Goal: Task Accomplishment & Management: Complete application form

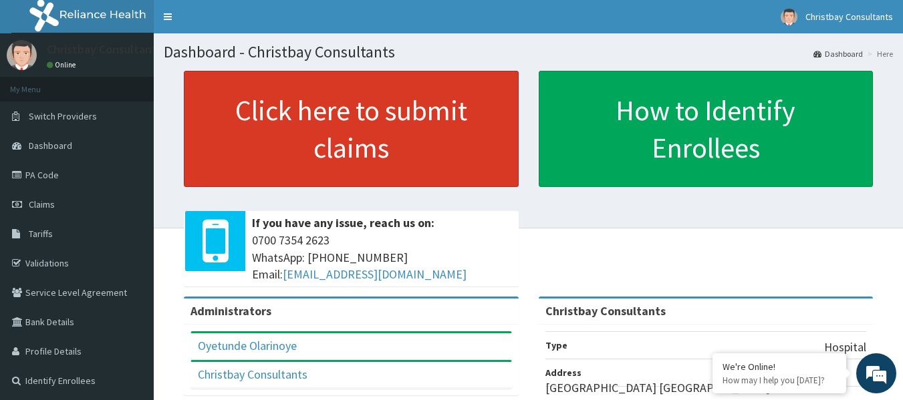
drag, startPoint x: 0, startPoint y: 0, endPoint x: 386, endPoint y: 92, distance: 397.0
click at [386, 92] on link "Click here to submit claims" at bounding box center [351, 129] width 335 height 116
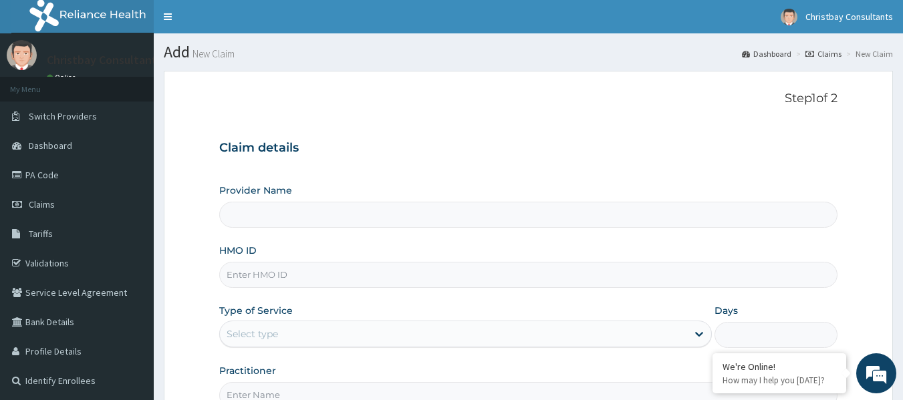
type input "Christbay Consultants"
click at [272, 275] on input "HMO ID" at bounding box center [528, 275] width 619 height 26
type input "NTI/10017/C"
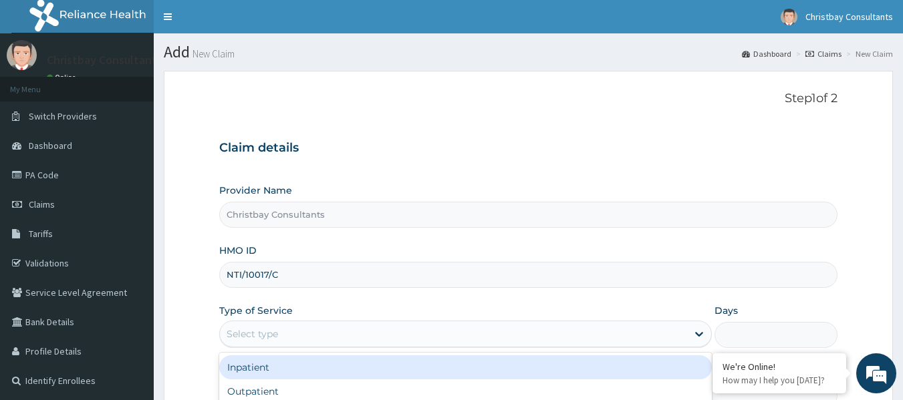
click at [277, 331] on div "Select type" at bounding box center [251, 333] width 51 height 13
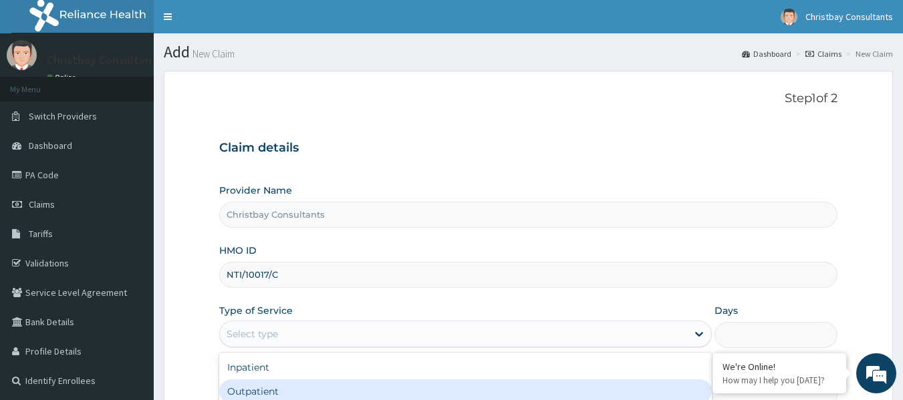
click at [267, 386] on div "Outpatient" at bounding box center [465, 391] width 492 height 24
type input "1"
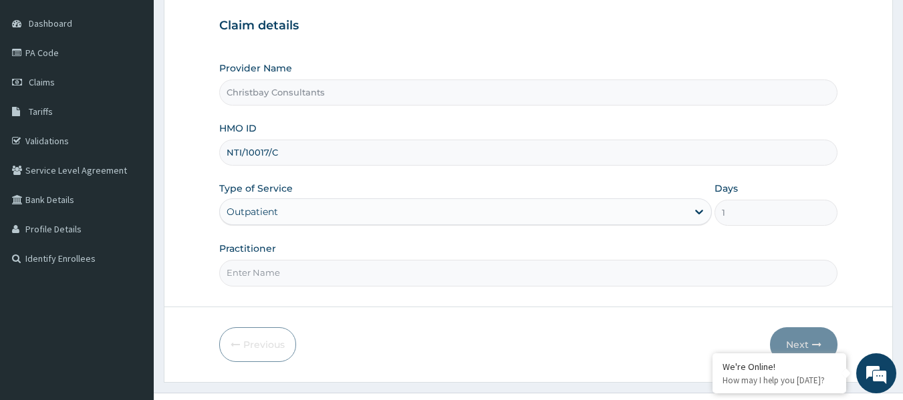
scroll to position [149, 0]
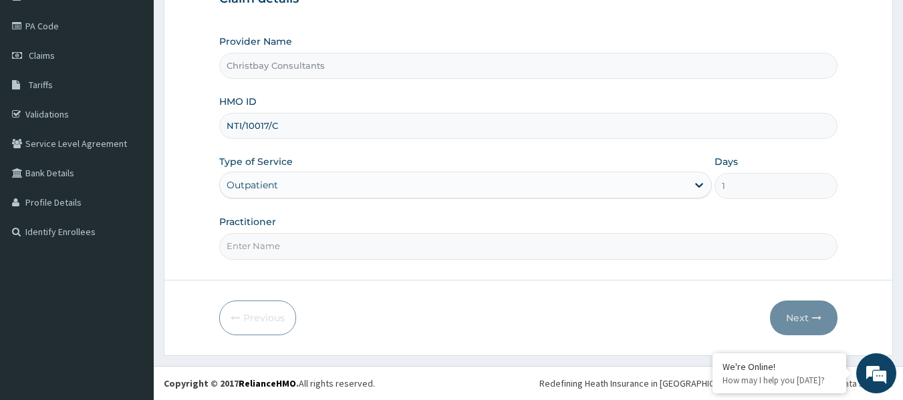
click at [426, 243] on input "Practitioner" at bounding box center [528, 246] width 619 height 26
type input "OLARINOYE [PERSON_NAME]"
click at [791, 315] on button "Next" at bounding box center [803, 318] width 67 height 35
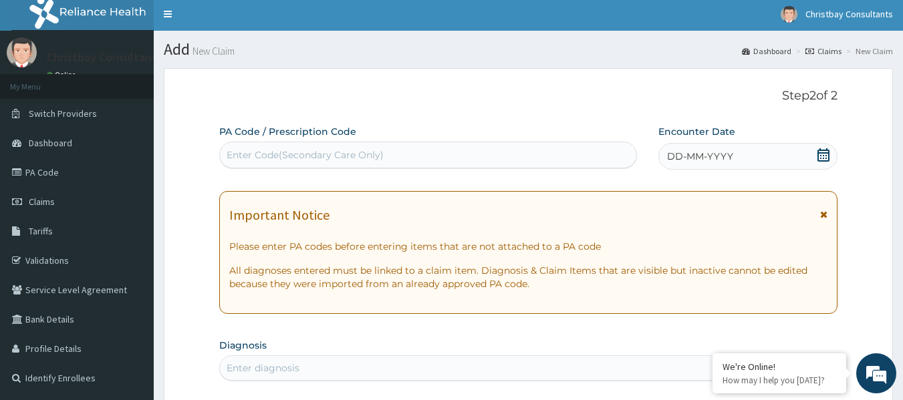
scroll to position [0, 0]
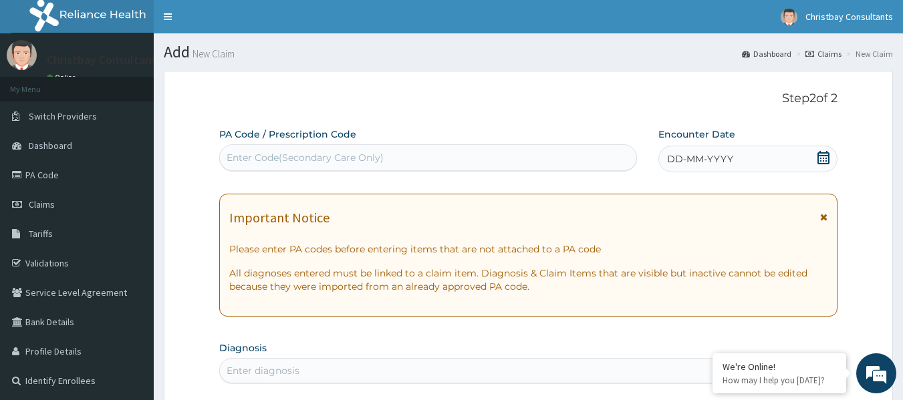
click at [806, 159] on div "DD-MM-YYYY" at bounding box center [747, 159] width 179 height 27
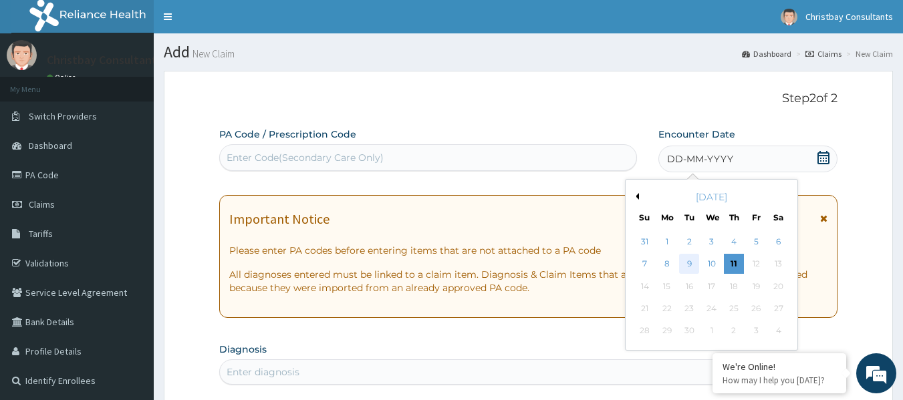
click at [688, 260] on div "9" at bounding box center [689, 265] width 20 height 20
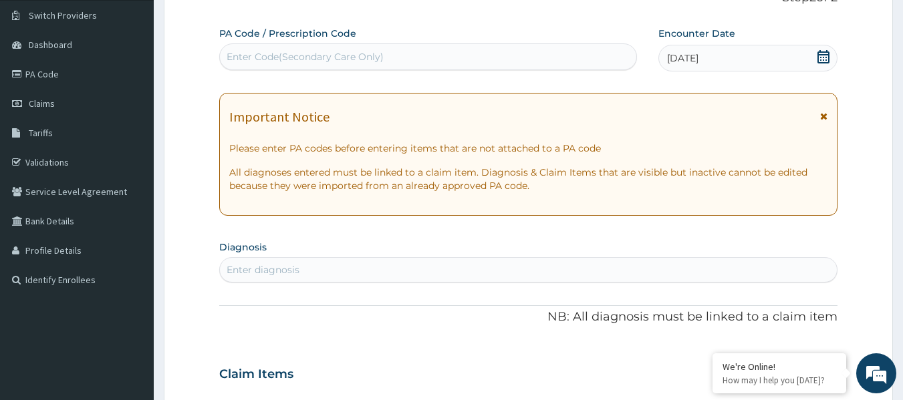
scroll to position [123, 0]
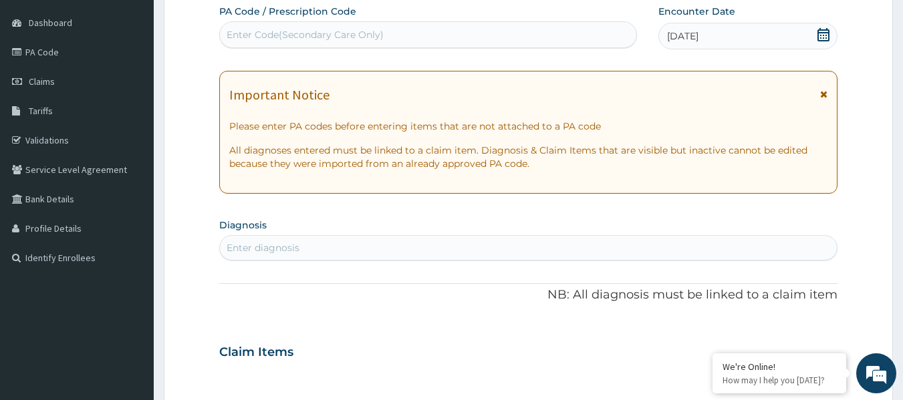
click at [438, 242] on div "Enter diagnosis" at bounding box center [528, 247] width 617 height 21
type input "MALARIA"
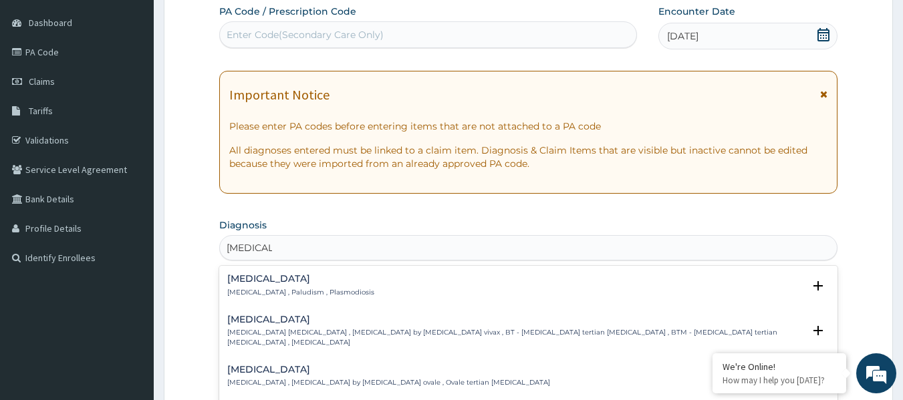
click at [321, 283] on h4 "Malaria" at bounding box center [300, 279] width 147 height 10
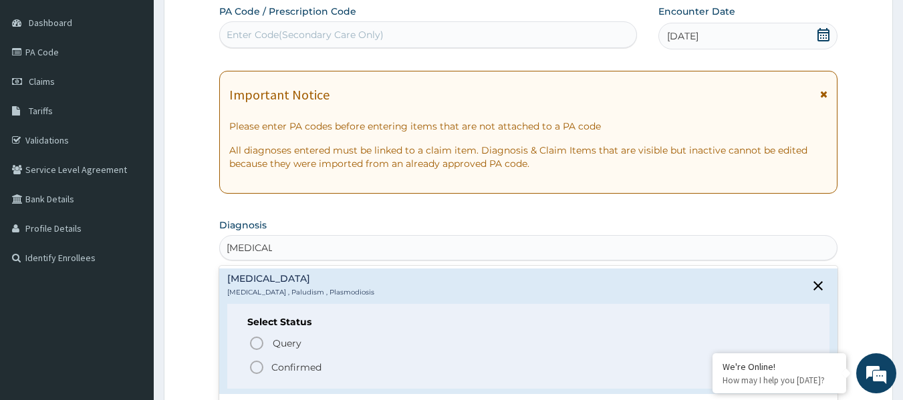
click at [256, 364] on icon "status option filled" at bounding box center [257, 367] width 16 height 16
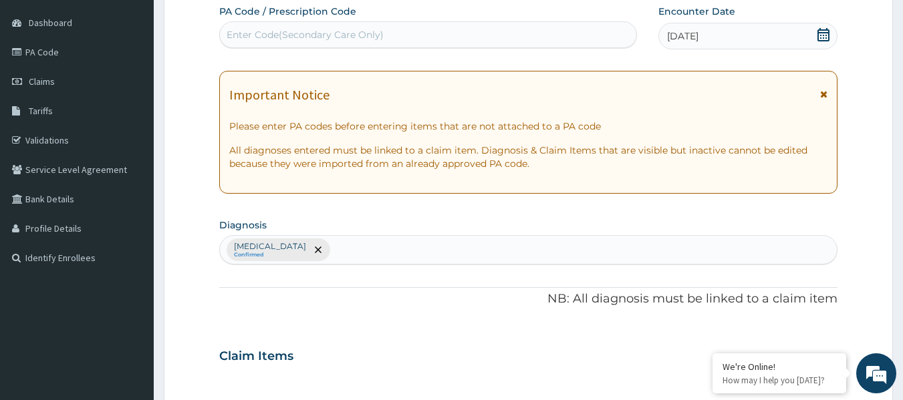
click at [345, 250] on div "Malaria Confirmed" at bounding box center [528, 250] width 617 height 28
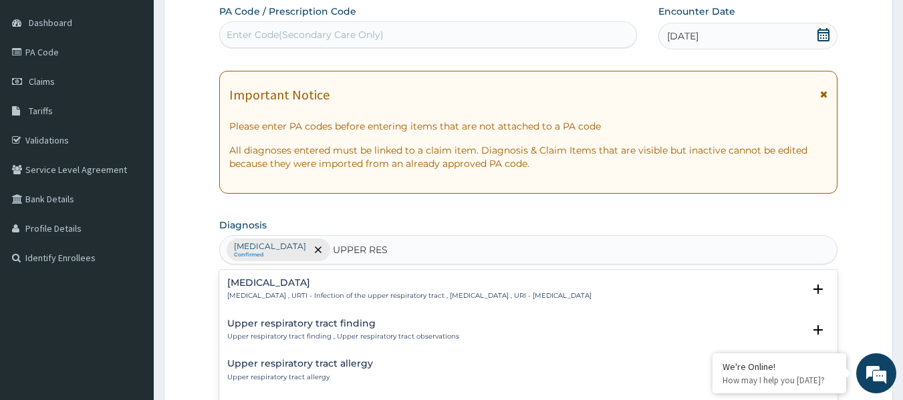
type input "UPPER RESP"
click at [315, 281] on h4 "Upper respiratory infection" at bounding box center [409, 283] width 364 height 10
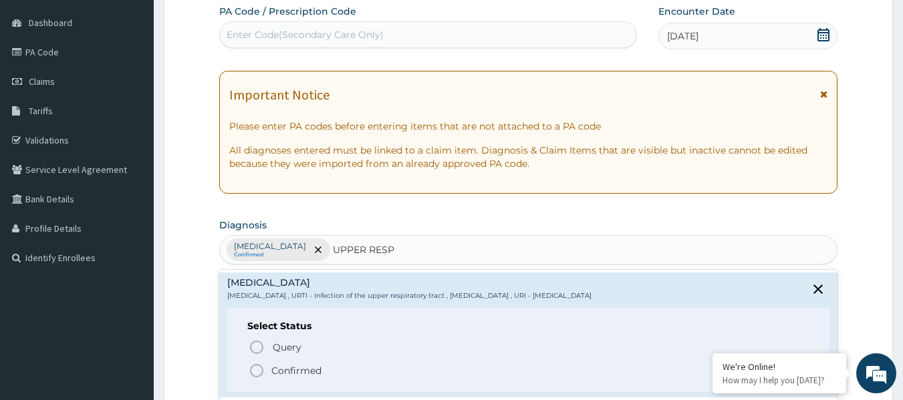
click at [255, 369] on icon "status option filled" at bounding box center [257, 371] width 16 height 16
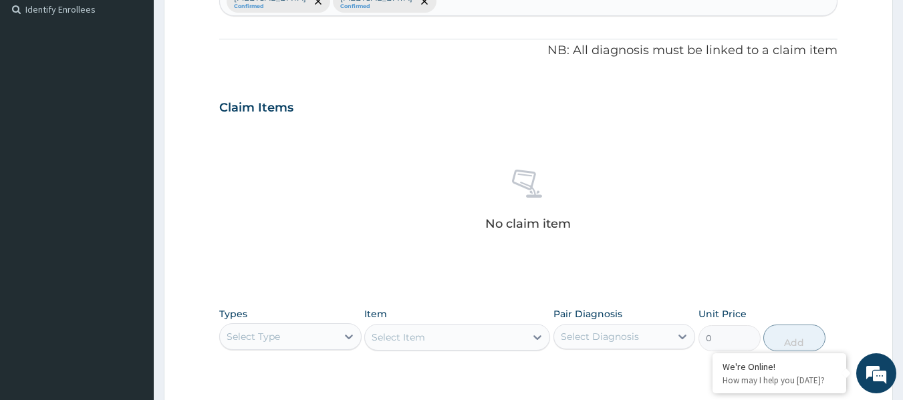
scroll to position [430, 0]
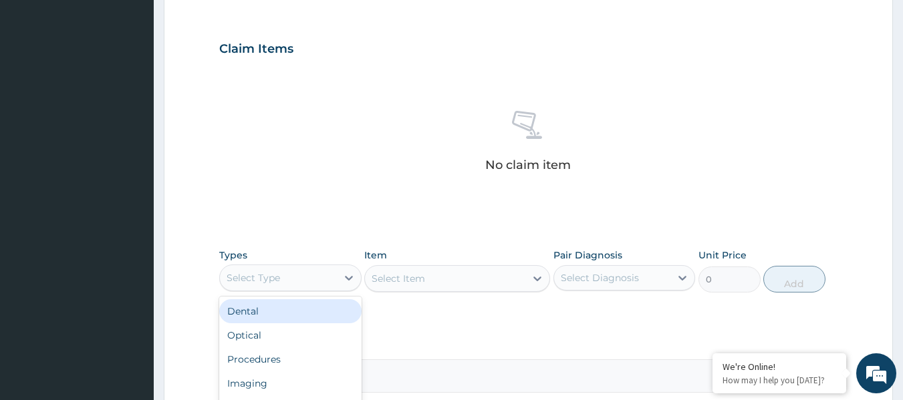
click at [310, 283] on div "Select Type" at bounding box center [278, 277] width 117 height 21
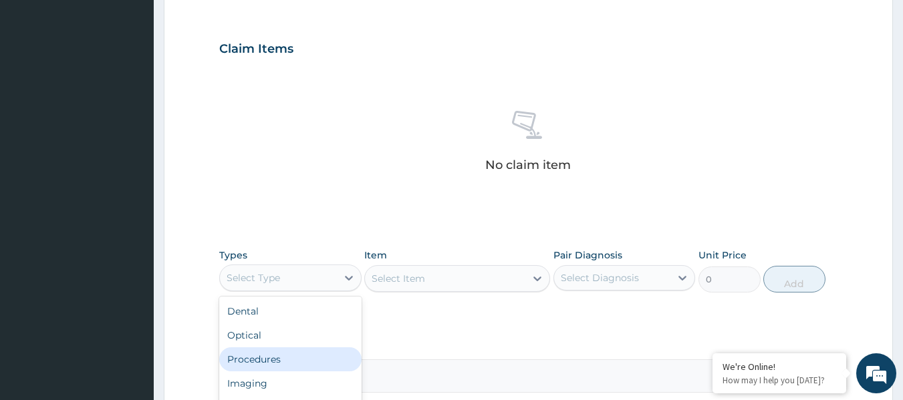
click at [281, 359] on div "Procedures" at bounding box center [290, 359] width 142 height 24
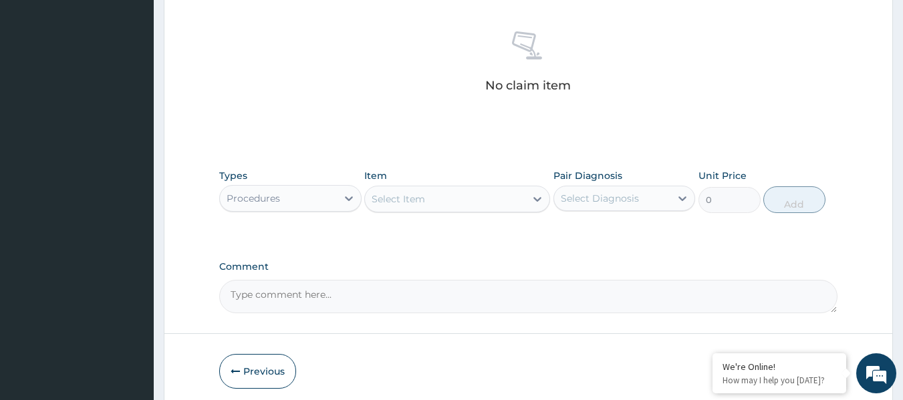
scroll to position [516, 0]
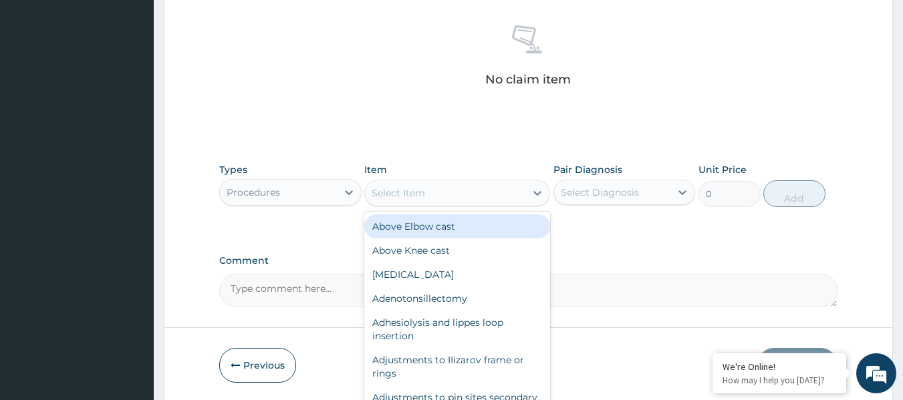
click at [455, 195] on div "Select Item" at bounding box center [445, 192] width 160 height 21
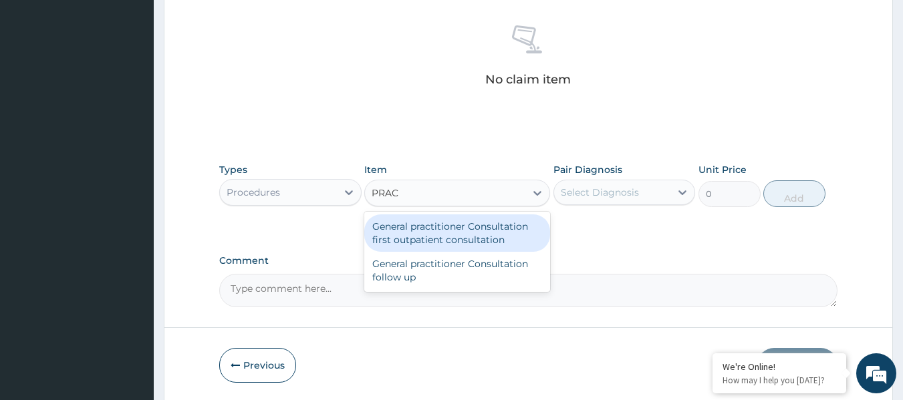
type input "PRACT"
click at [452, 229] on div "General practitioner Consultation first outpatient consultation" at bounding box center [457, 232] width 186 height 37
type input "3547.5"
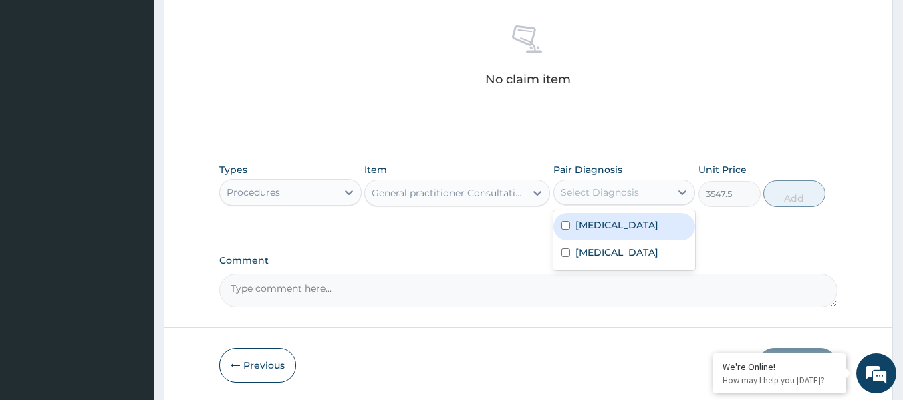
click at [617, 184] on div "Select Diagnosis" at bounding box center [612, 192] width 117 height 21
click at [566, 225] on input "checkbox" at bounding box center [565, 225] width 9 height 9
checkbox input "true"
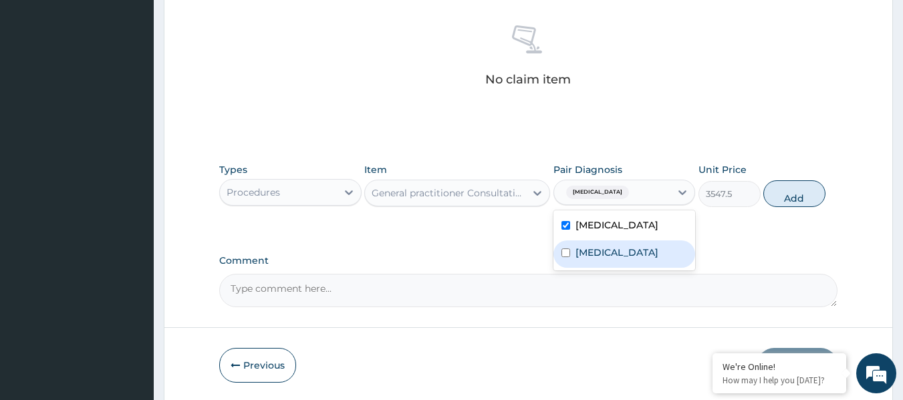
click at [566, 257] on input "checkbox" at bounding box center [565, 253] width 9 height 9
checkbox input "true"
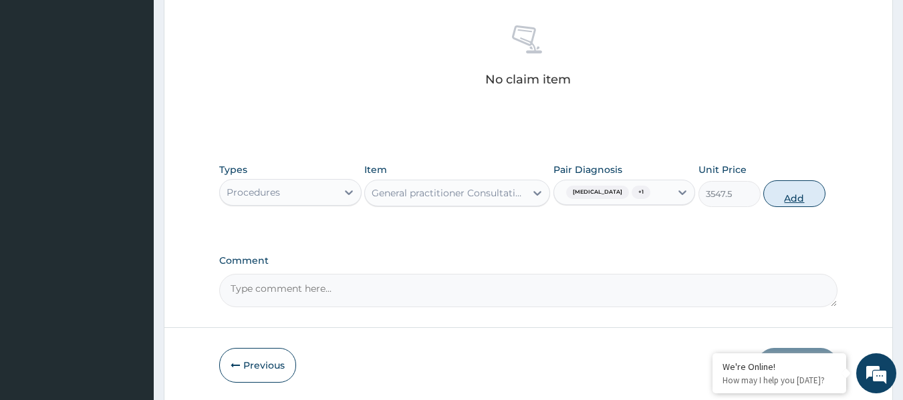
click at [791, 199] on button "Add" at bounding box center [794, 193] width 62 height 27
type input "0"
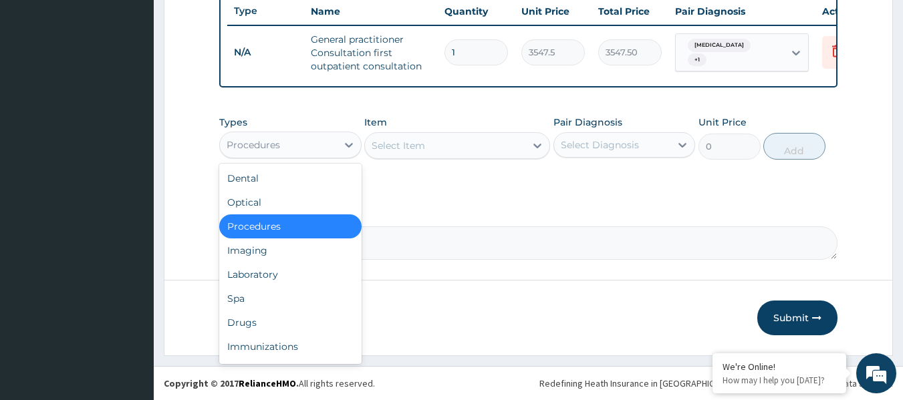
click at [320, 145] on div "Procedures" at bounding box center [278, 144] width 117 height 21
click at [285, 279] on div "Laboratory" at bounding box center [290, 275] width 142 height 24
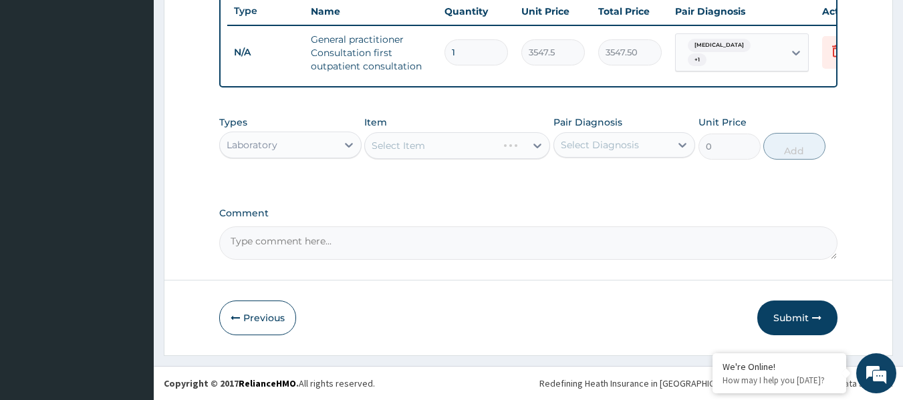
click at [449, 142] on div "Select Item" at bounding box center [457, 145] width 186 height 27
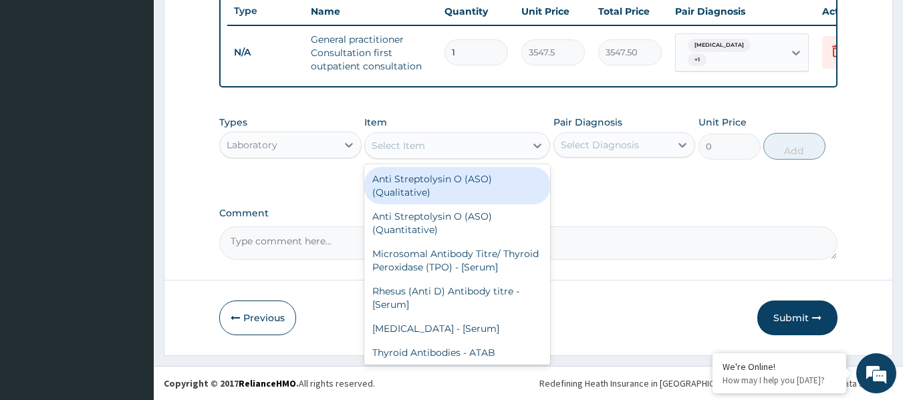
click at [449, 142] on div "Select Item" at bounding box center [445, 145] width 160 height 21
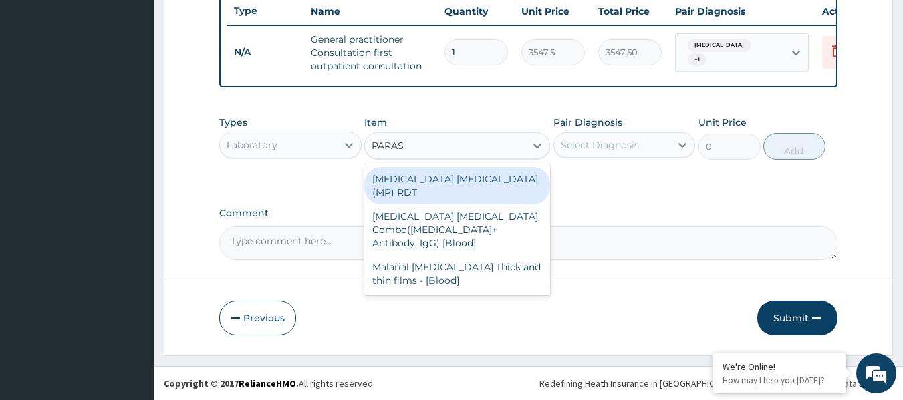
type input "PARASI"
click at [449, 182] on div "MALARIA PARASITE (MP) RDT" at bounding box center [457, 185] width 186 height 37
type input "1612.5"
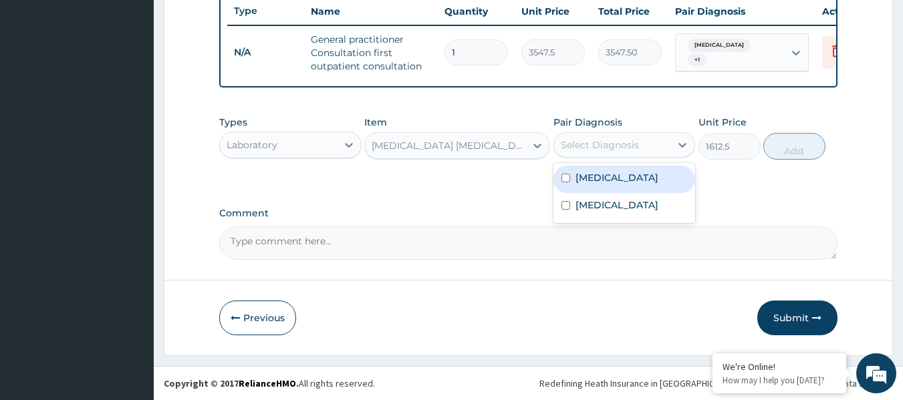
click at [576, 146] on div "Select Diagnosis" at bounding box center [600, 144] width 78 height 13
click at [565, 180] on input "checkbox" at bounding box center [565, 178] width 9 height 9
checkbox input "true"
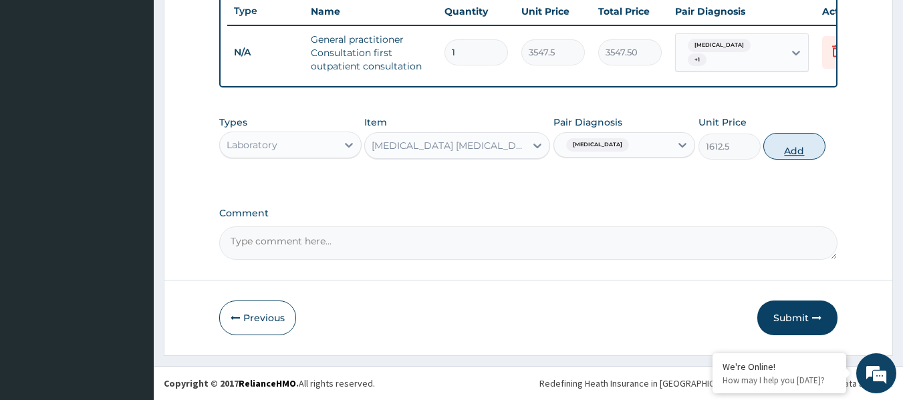
click at [780, 150] on button "Add" at bounding box center [794, 146] width 62 height 27
type input "0"
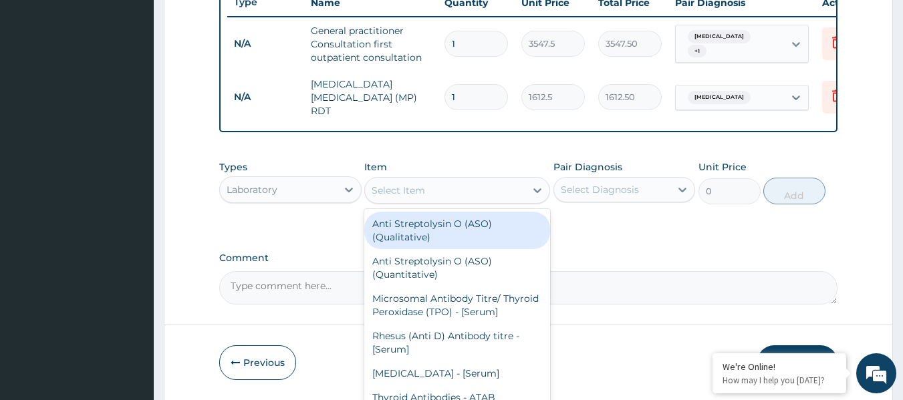
click at [489, 194] on div "Select Item" at bounding box center [445, 190] width 160 height 21
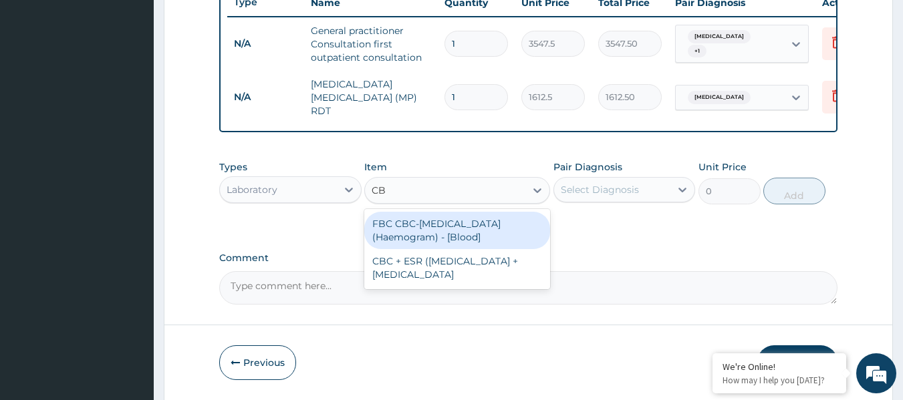
type input "CBC"
click at [467, 235] on div "FBC CBC-Complete Blood Count (Haemogram) - [Blood]" at bounding box center [457, 230] width 186 height 37
type input "4300"
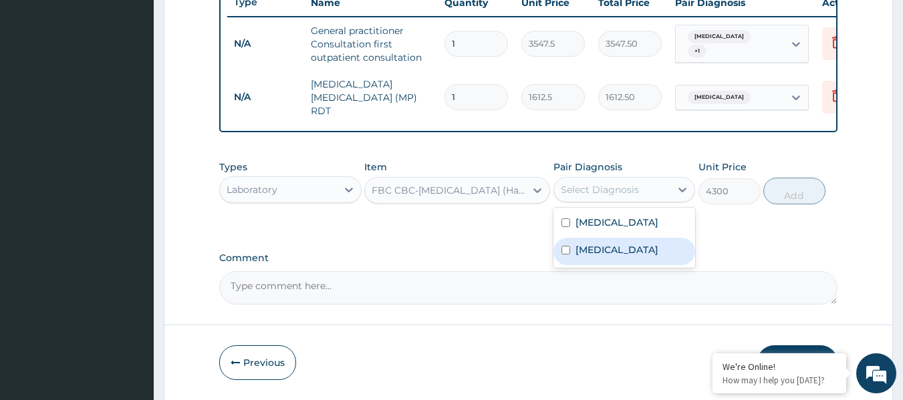
drag, startPoint x: 623, startPoint y: 192, endPoint x: 567, endPoint y: 256, distance: 85.2
click at [567, 202] on div "option Malaria, selected. option Upper respiratory infection focused, 2 of 2. 2…" at bounding box center [624, 189] width 142 height 25
click at [567, 255] on input "checkbox" at bounding box center [565, 250] width 9 height 9
checkbox input "true"
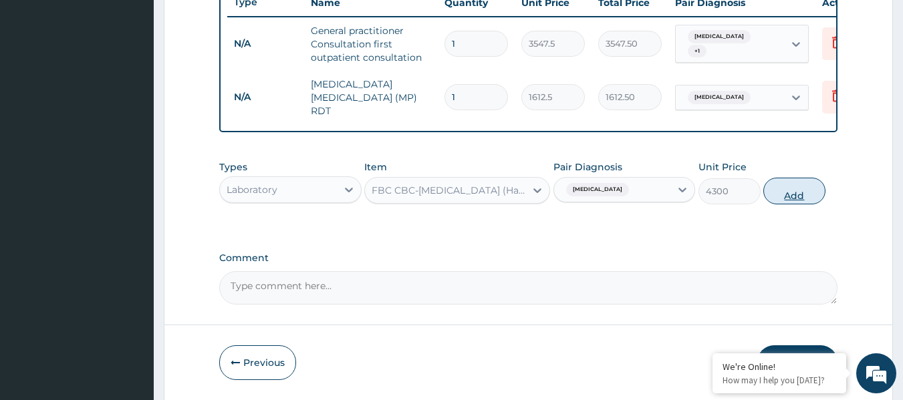
click at [790, 198] on button "Add" at bounding box center [794, 191] width 62 height 27
type input "0"
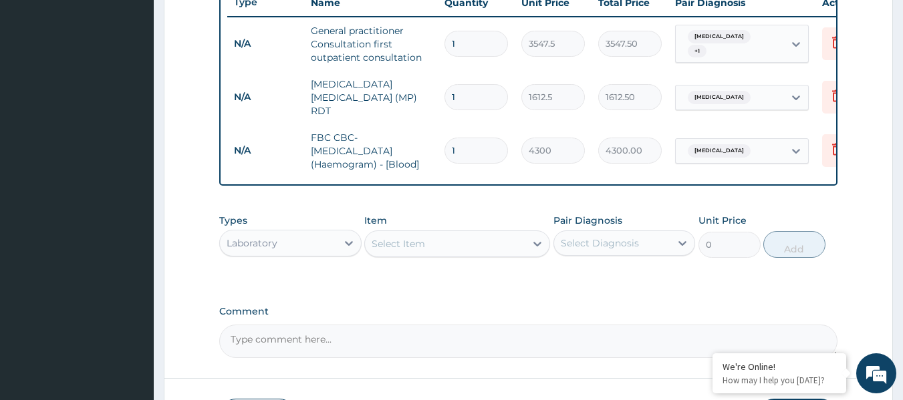
click at [297, 248] on div "Laboratory" at bounding box center [278, 243] width 117 height 21
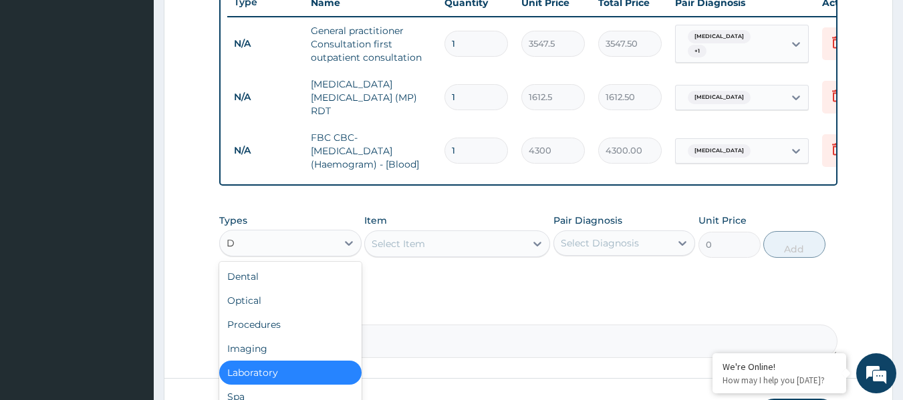
type input "DR"
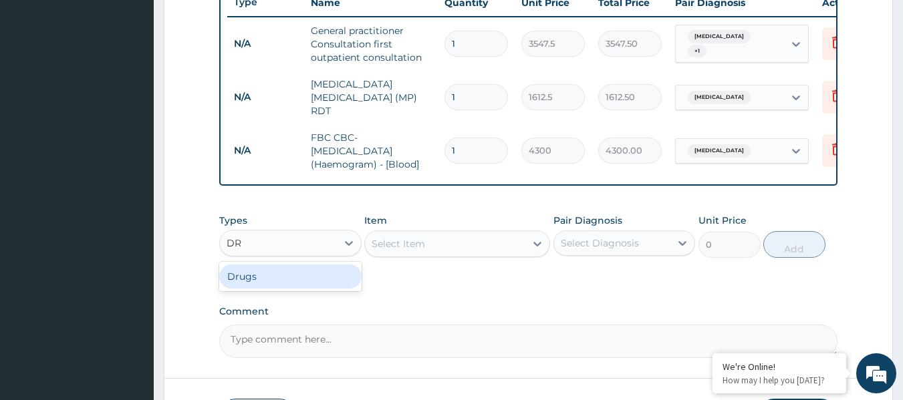
click at [289, 277] on div "Drugs" at bounding box center [290, 277] width 142 height 24
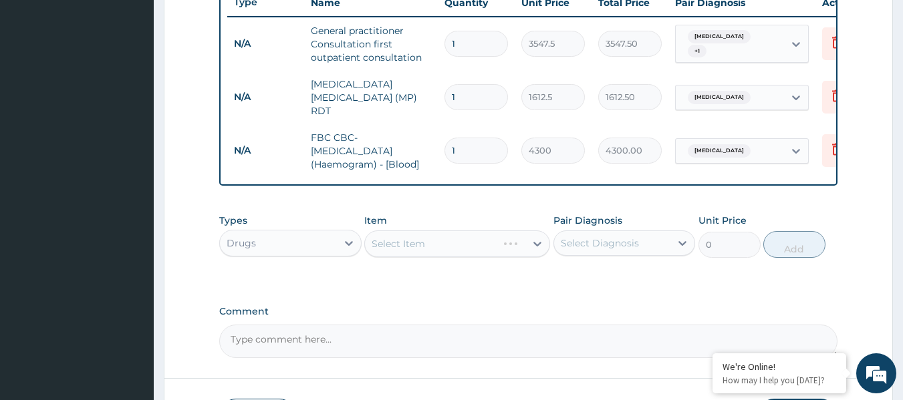
click at [448, 248] on div "Select Item" at bounding box center [457, 243] width 186 height 27
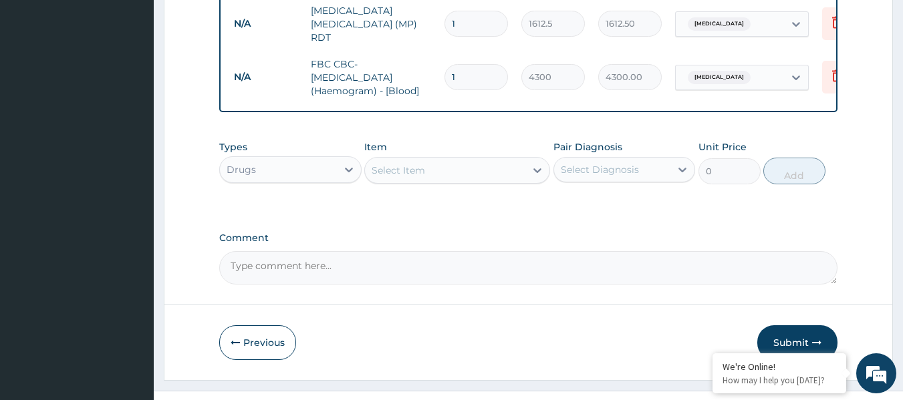
scroll to position [595, 0]
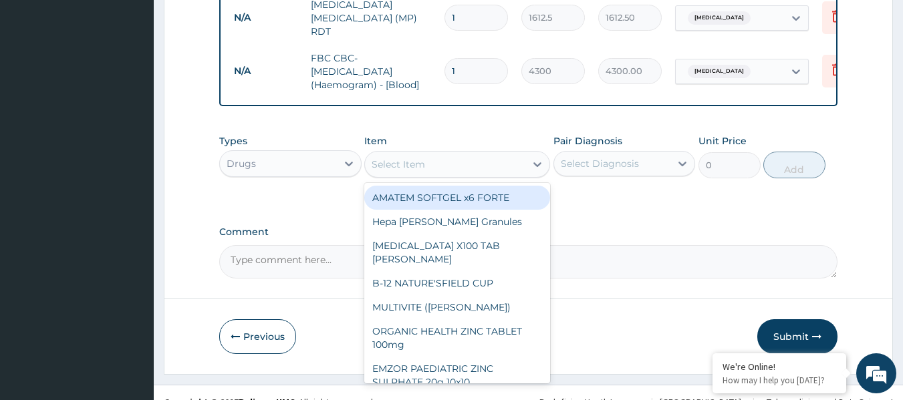
click at [472, 168] on div "Select Item" at bounding box center [445, 164] width 160 height 21
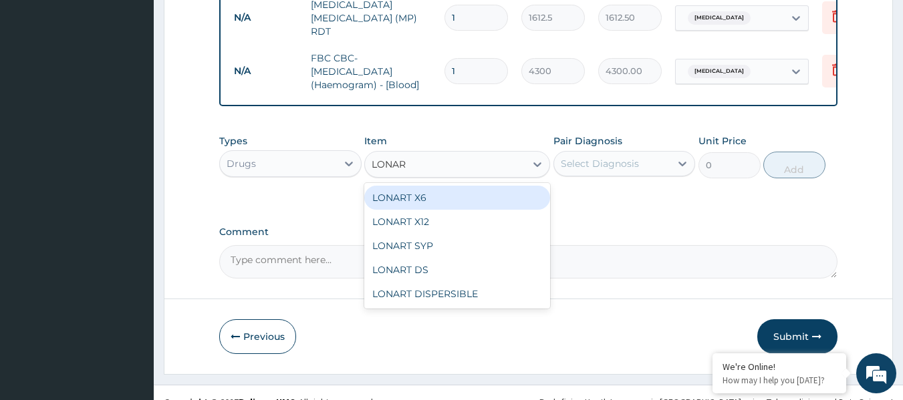
type input "LONART"
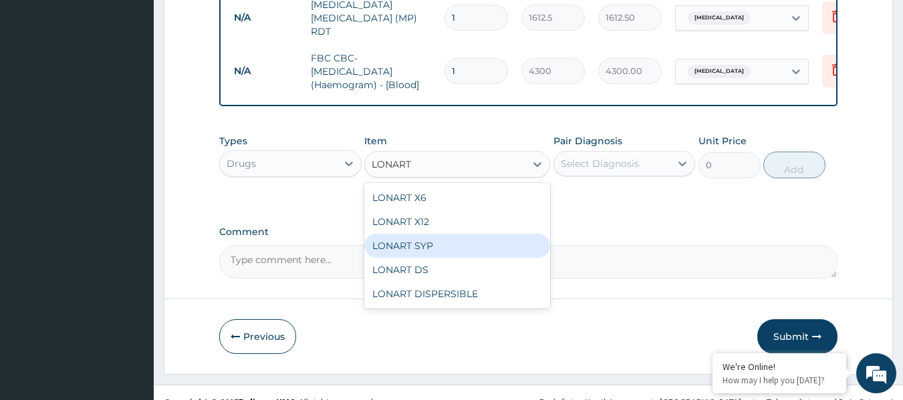
click at [441, 245] on div "LONART SYP" at bounding box center [457, 246] width 186 height 24
type input "2719.75"
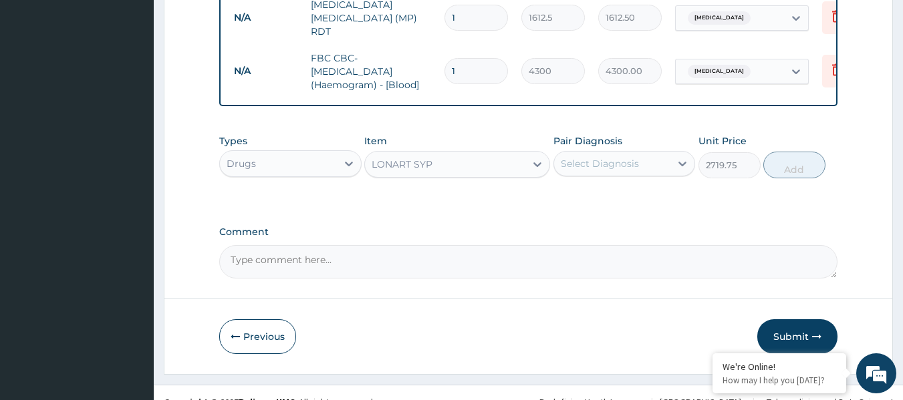
click at [599, 170] on div "Select Diagnosis" at bounding box center [600, 163] width 78 height 13
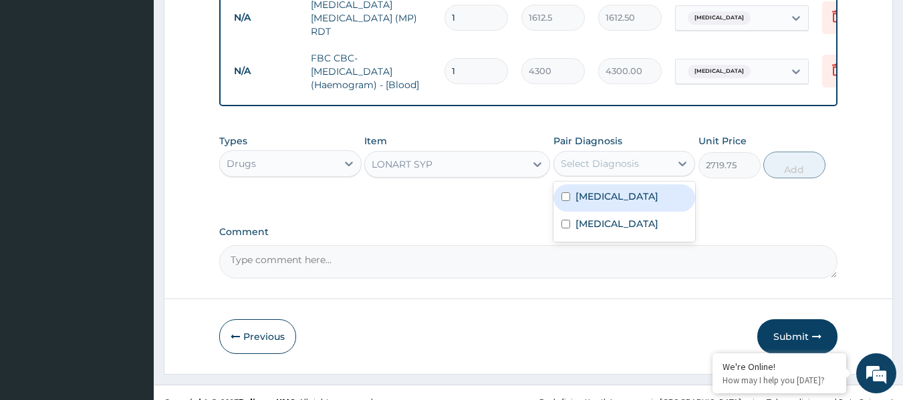
click at [565, 198] on input "checkbox" at bounding box center [565, 196] width 9 height 9
checkbox input "true"
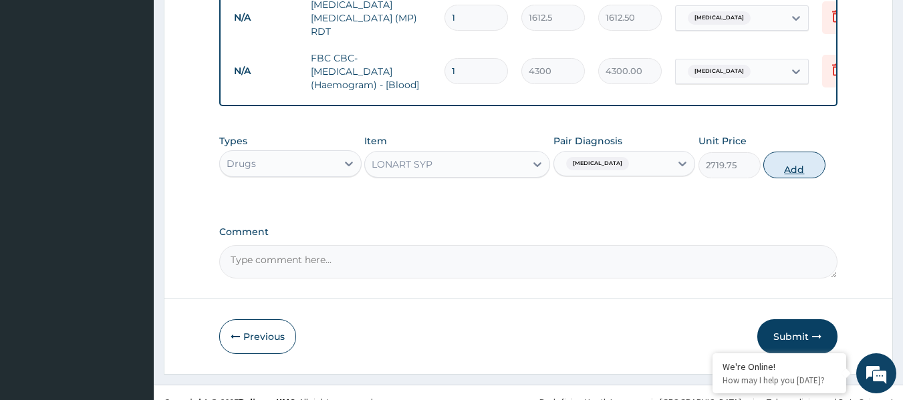
click at [790, 172] on button "Add" at bounding box center [794, 165] width 62 height 27
type input "0"
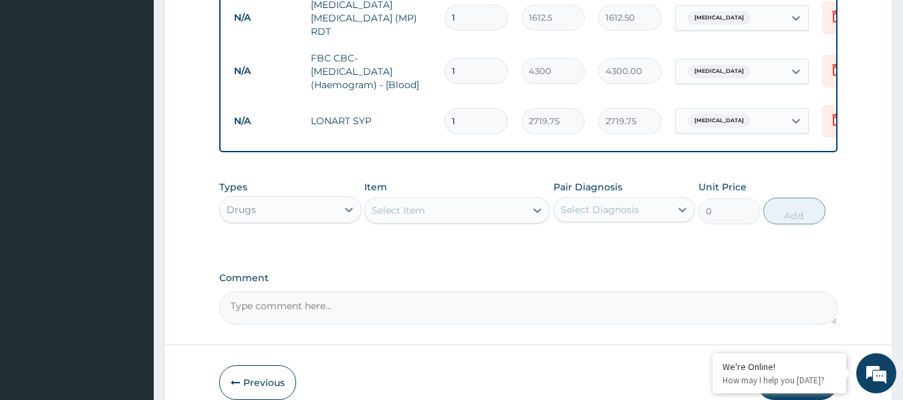
click at [474, 214] on div "Select Item" at bounding box center [445, 210] width 160 height 21
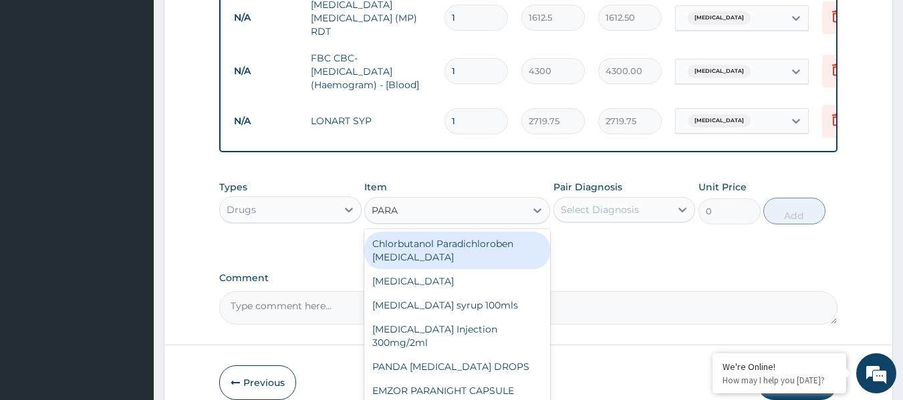
type input "PARAC"
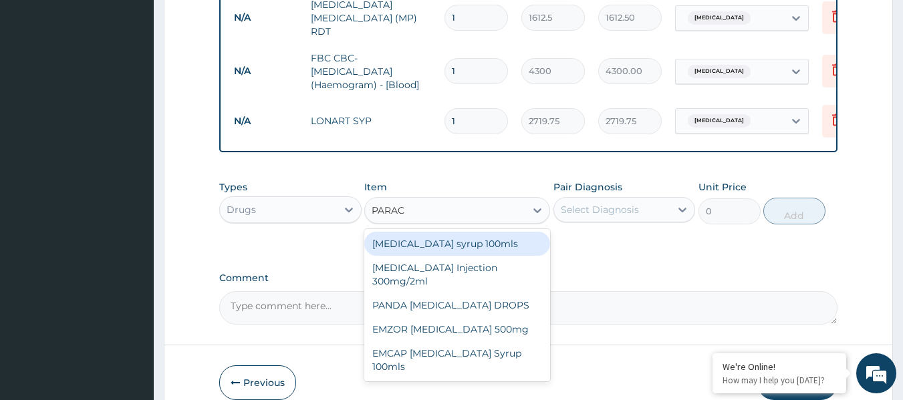
click at [464, 248] on div "Paracetamol syrup 100mls" at bounding box center [457, 244] width 186 height 24
type input "709.5"
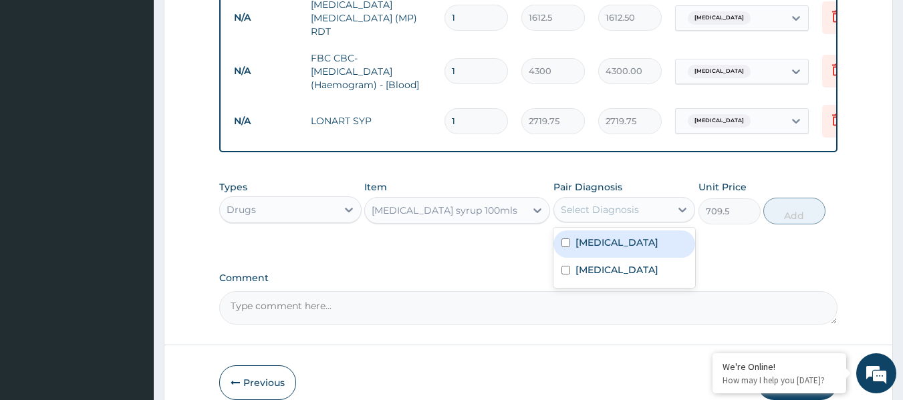
click at [604, 210] on div "Select Diagnosis" at bounding box center [600, 209] width 78 height 13
click at [569, 242] on input "checkbox" at bounding box center [565, 243] width 9 height 9
checkbox input "true"
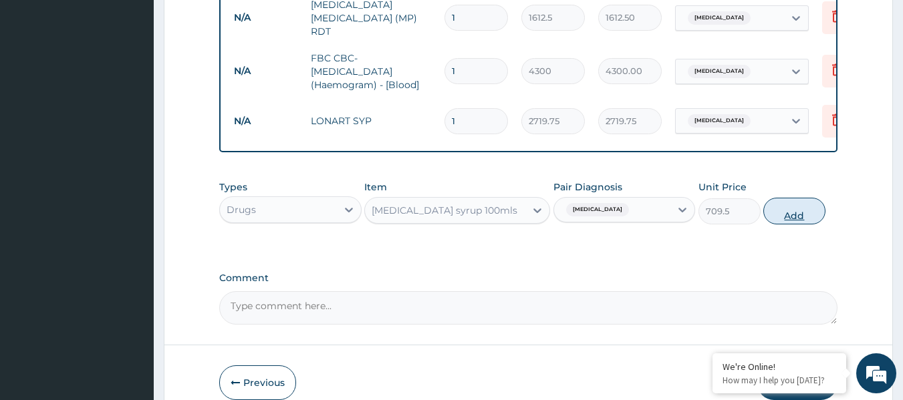
click at [786, 218] on button "Add" at bounding box center [794, 211] width 62 height 27
type input "0"
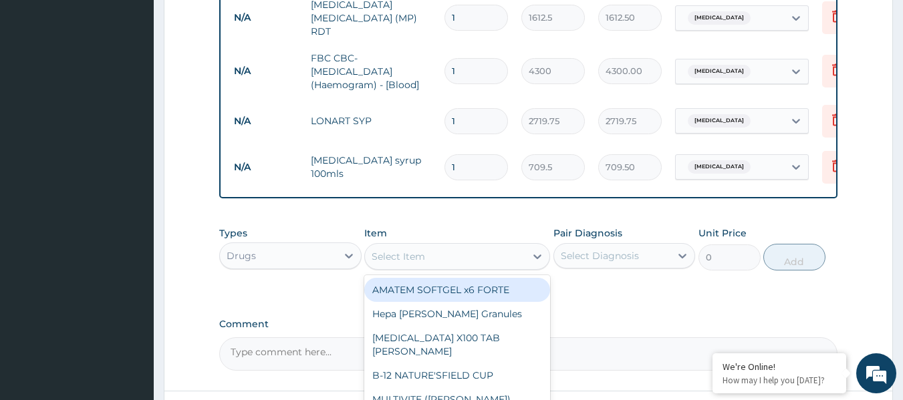
click at [441, 258] on div "Select Item" at bounding box center [445, 256] width 160 height 21
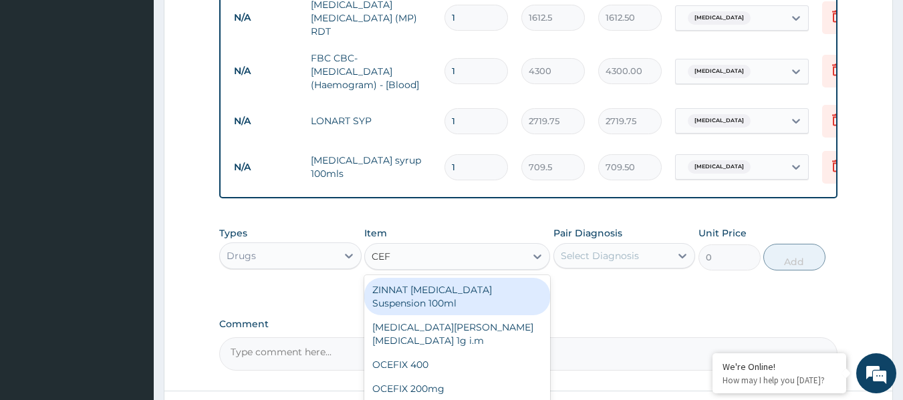
type input "CEFI"
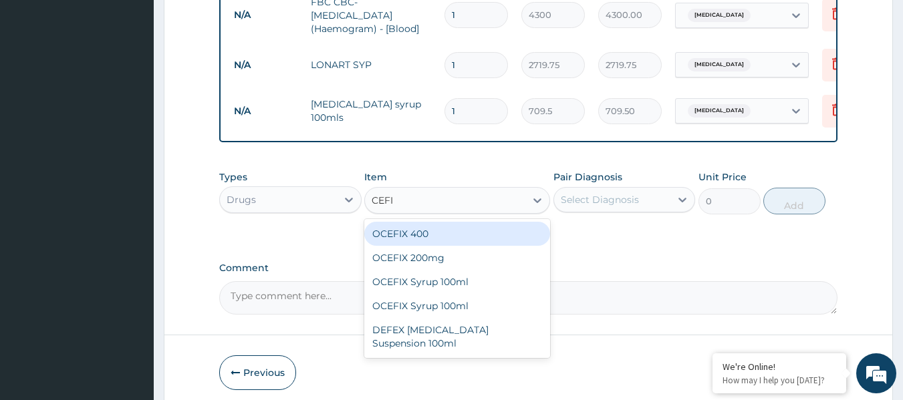
scroll to position [652, 0]
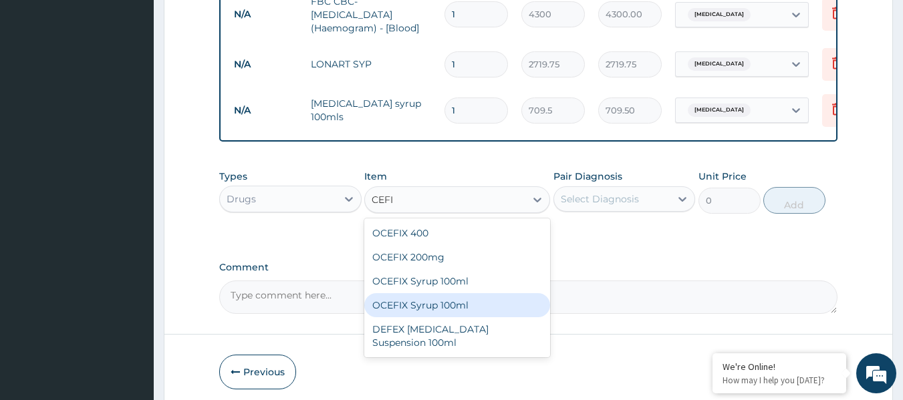
click at [444, 306] on div "OCEFIX Syrup 100ml" at bounding box center [457, 305] width 186 height 24
type input "2956.25"
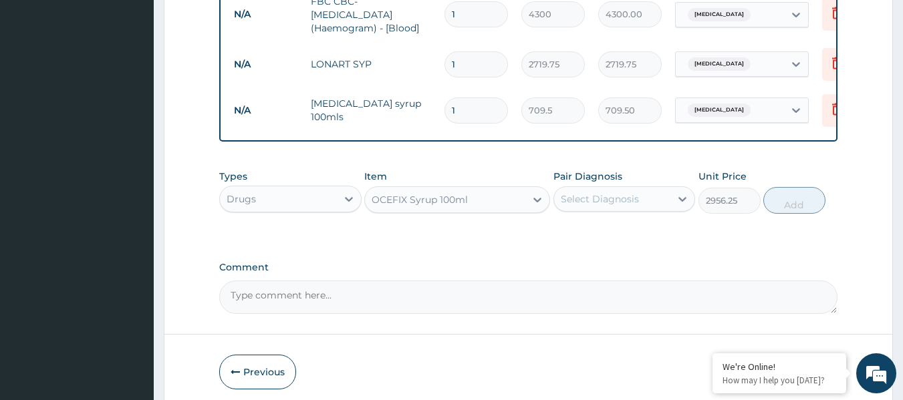
click at [607, 194] on div "Select Diagnosis" at bounding box center [612, 198] width 117 height 21
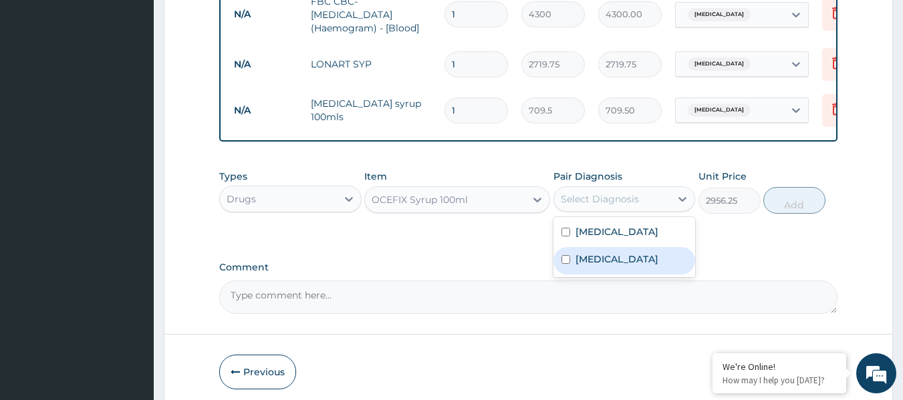
click at [561, 264] on input "checkbox" at bounding box center [565, 259] width 9 height 9
checkbox input "true"
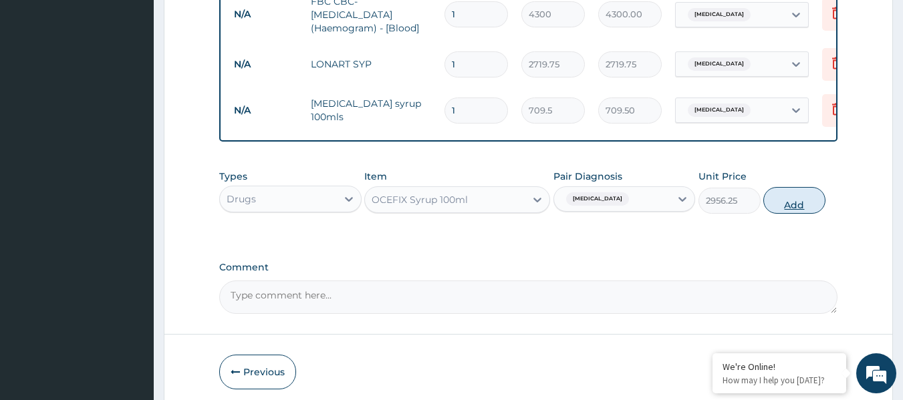
click at [790, 204] on button "Add" at bounding box center [794, 200] width 62 height 27
type input "0"
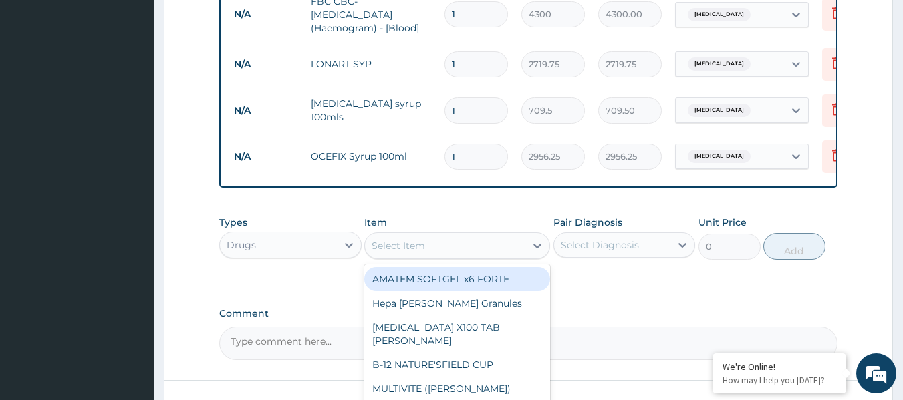
click at [480, 247] on div "Select Item" at bounding box center [445, 245] width 160 height 21
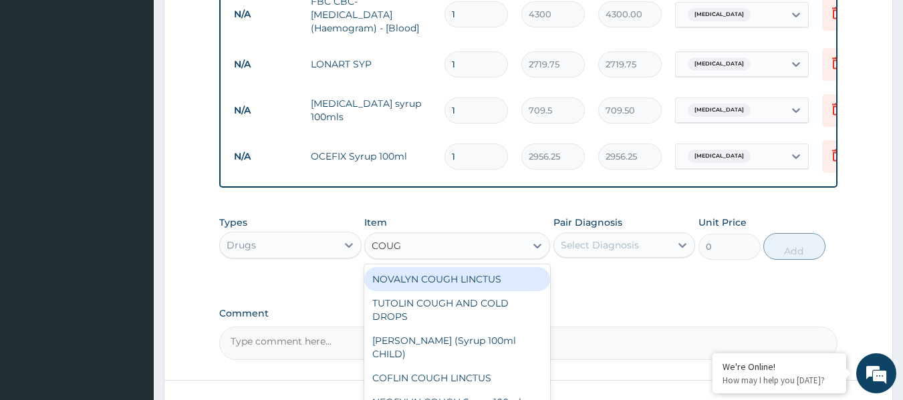
type input "COUGH"
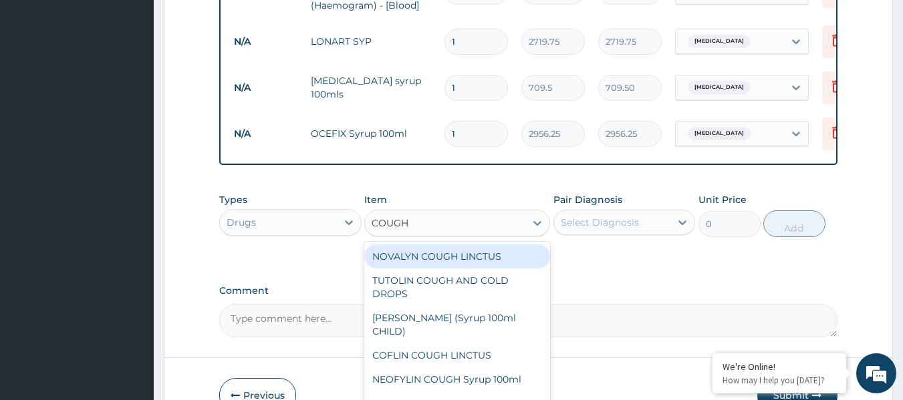
scroll to position [677, 0]
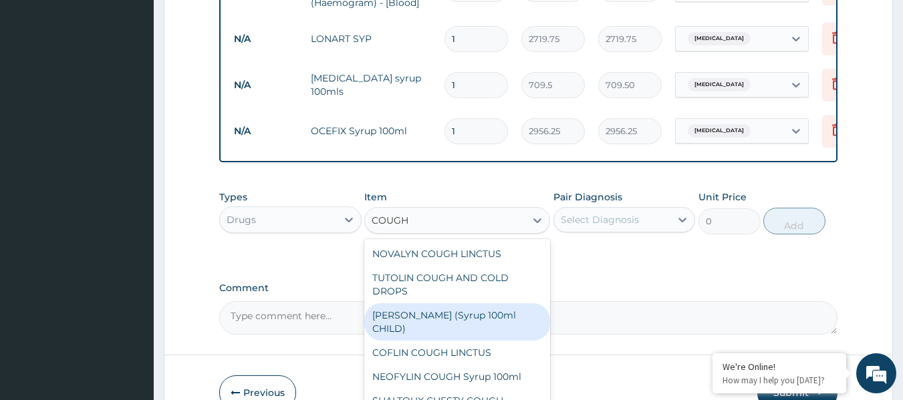
click at [413, 325] on div "EMZOLYN COUGH (Syrup 100ml CHILD)" at bounding box center [457, 321] width 186 height 37
type input "1478.125"
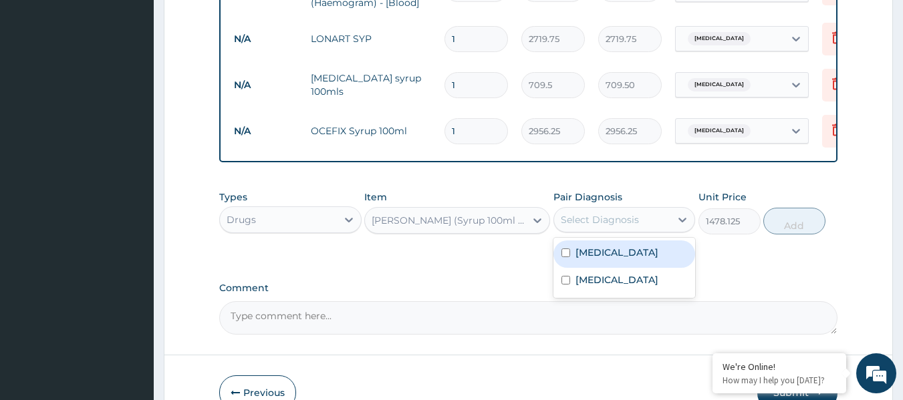
click at [617, 224] on div "Select Diagnosis" at bounding box center [600, 219] width 78 height 13
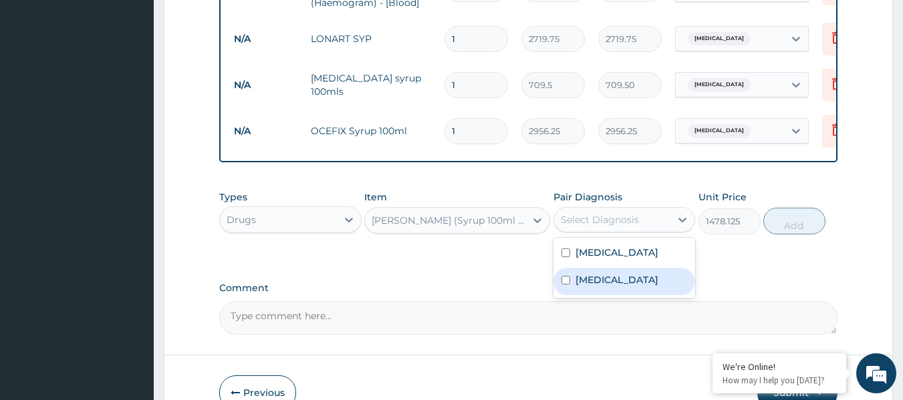
click at [562, 285] on input "checkbox" at bounding box center [565, 280] width 9 height 9
checkbox input "true"
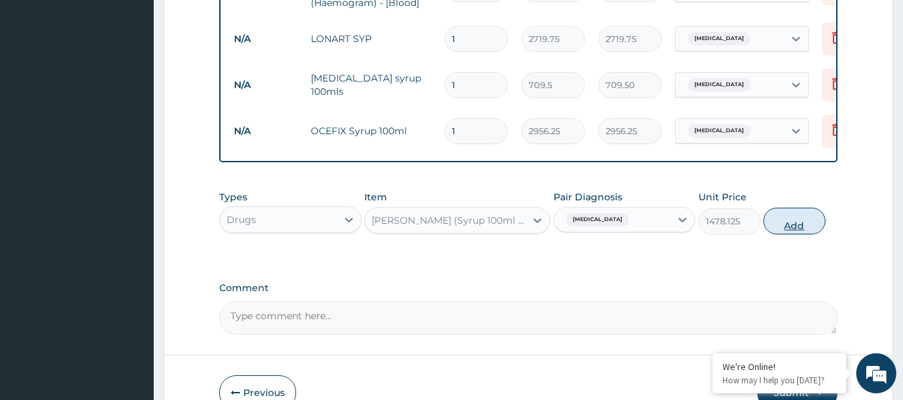
click at [785, 224] on button "Add" at bounding box center [794, 221] width 62 height 27
type input "0"
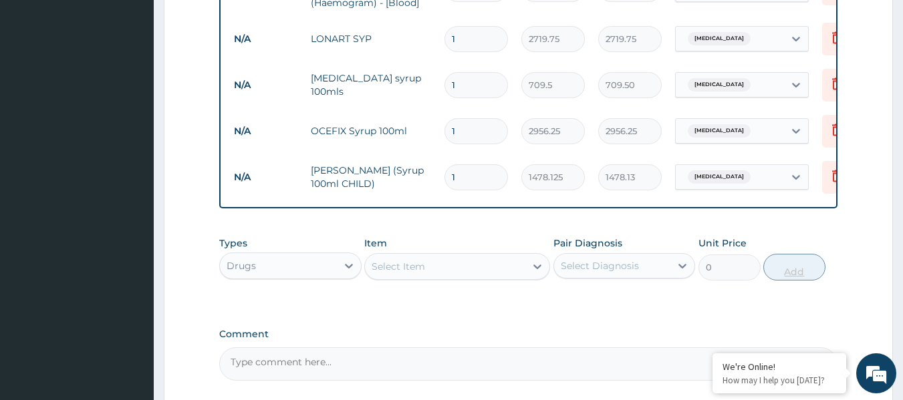
scroll to position [801, 0]
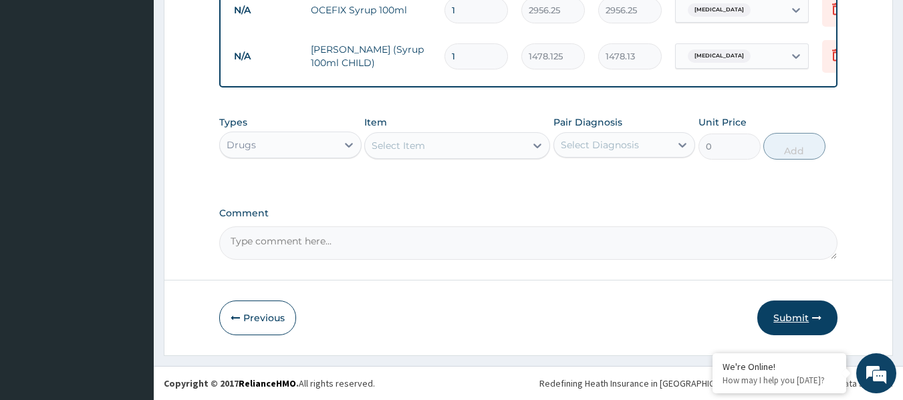
click at [786, 315] on button "Submit" at bounding box center [797, 318] width 80 height 35
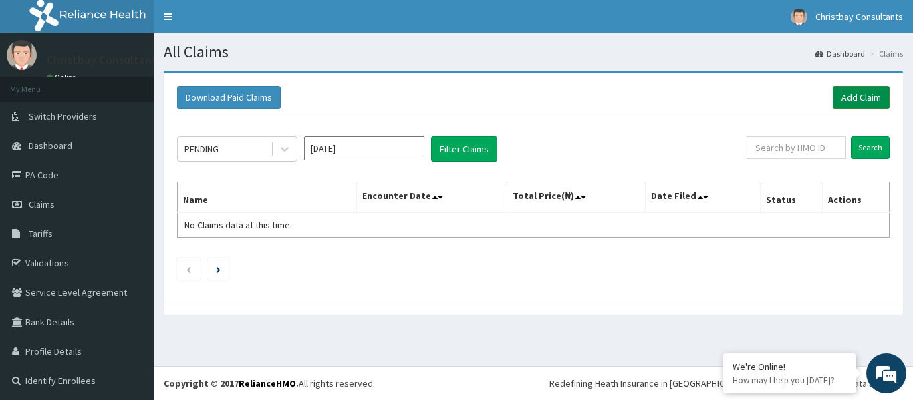
click at [855, 97] on link "Add Claim" at bounding box center [860, 97] width 57 height 23
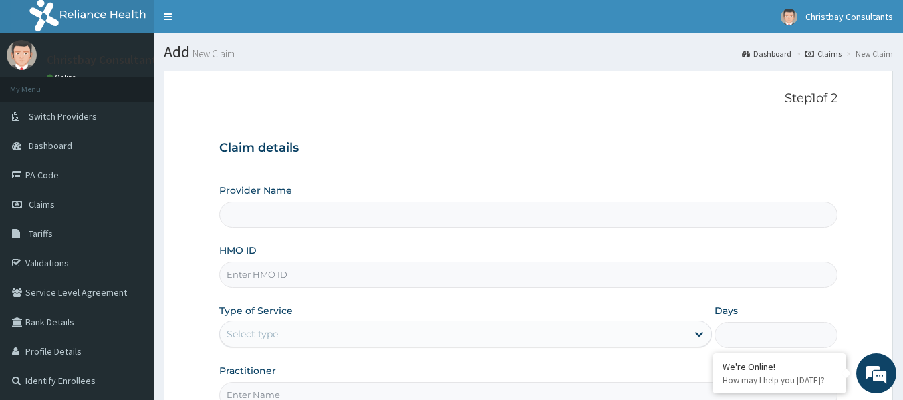
type input "Christbay Consultants"
click at [327, 267] on input "HMO ID" at bounding box center [528, 275] width 619 height 26
type input "NTI/10017/A"
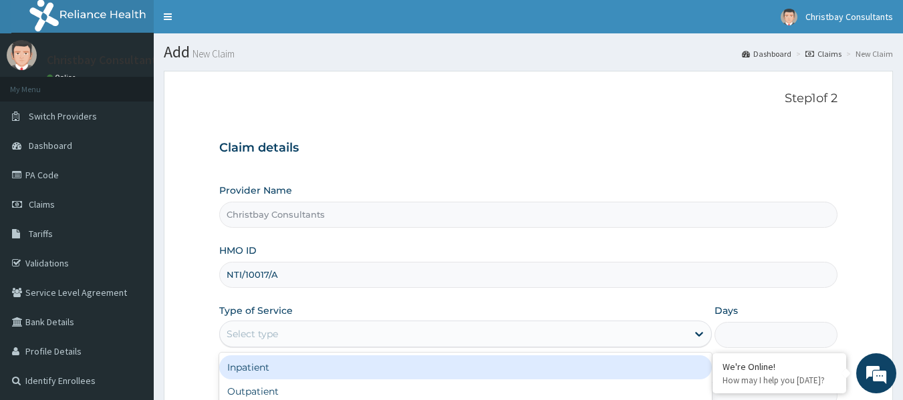
click at [295, 334] on div "Select type" at bounding box center [453, 333] width 467 height 21
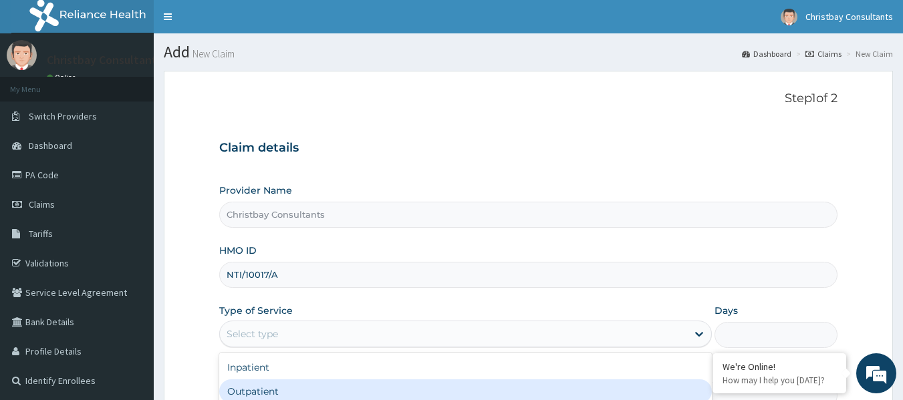
click at [269, 388] on div "Outpatient" at bounding box center [465, 391] width 492 height 24
type input "1"
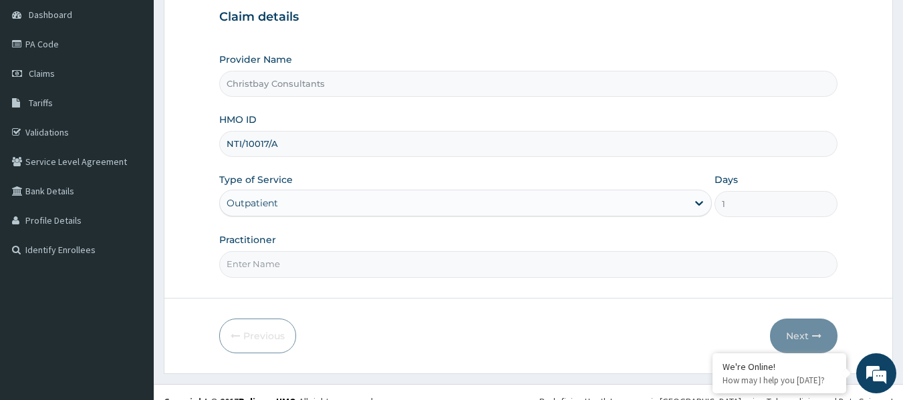
scroll to position [149, 0]
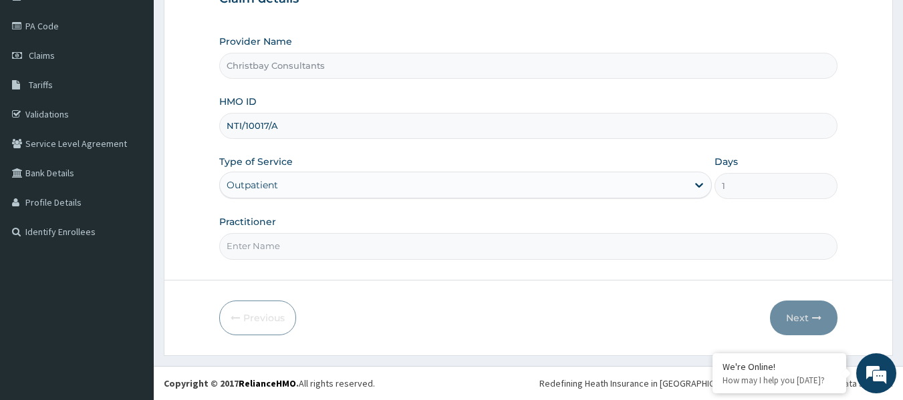
click at [426, 247] on input "Practitioner" at bounding box center [528, 246] width 619 height 26
type input "OLARINOYE OYETUNDE TIMOTH"
click at [792, 317] on button "Next" at bounding box center [803, 318] width 67 height 35
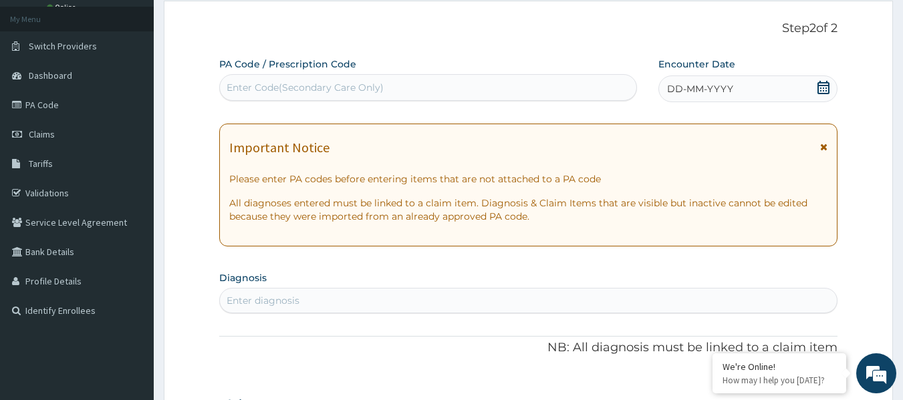
scroll to position [64, 0]
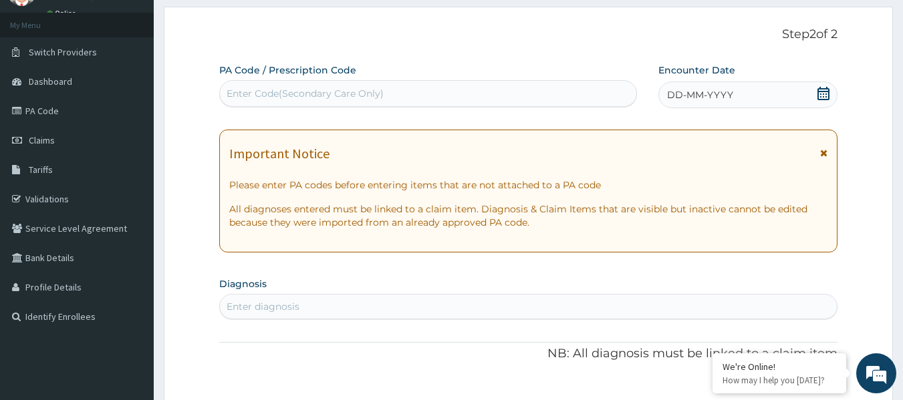
click at [819, 93] on icon at bounding box center [822, 93] width 13 height 13
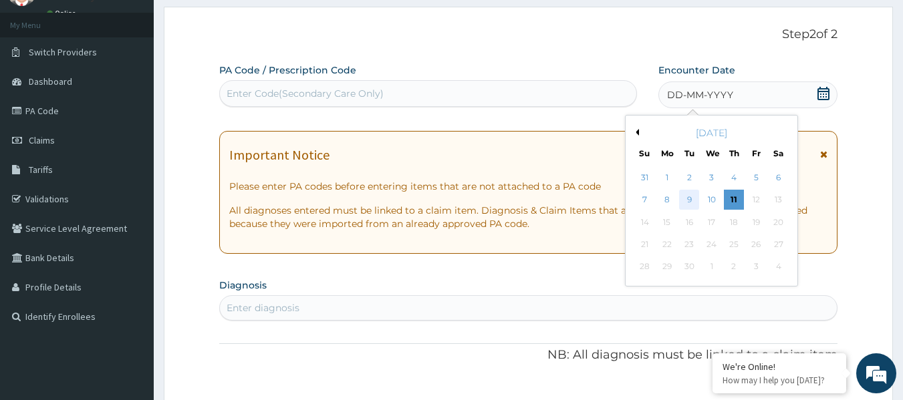
click at [689, 198] on div "9" at bounding box center [689, 200] width 20 height 20
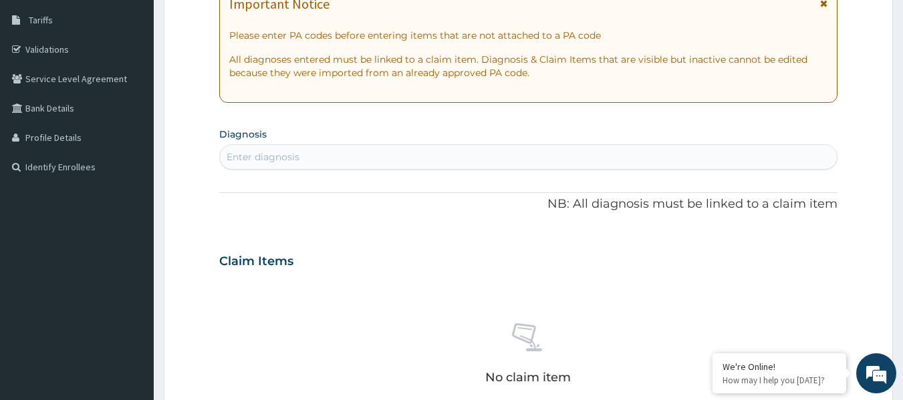
scroll to position [204, 0]
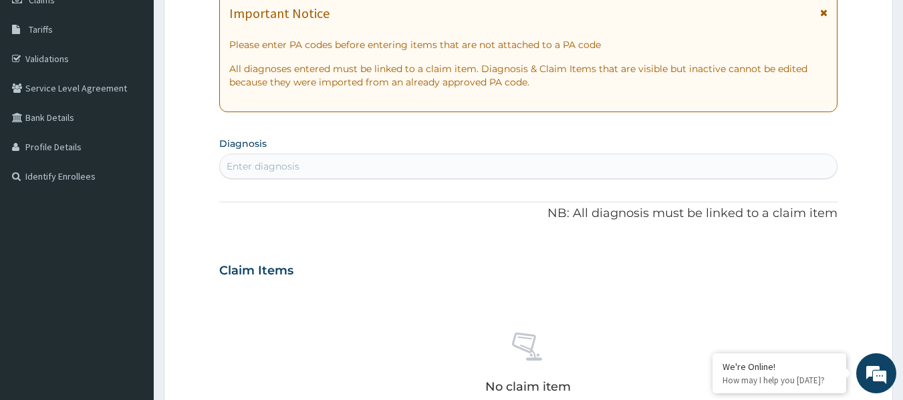
click at [309, 164] on div "Enter diagnosis" at bounding box center [528, 166] width 617 height 21
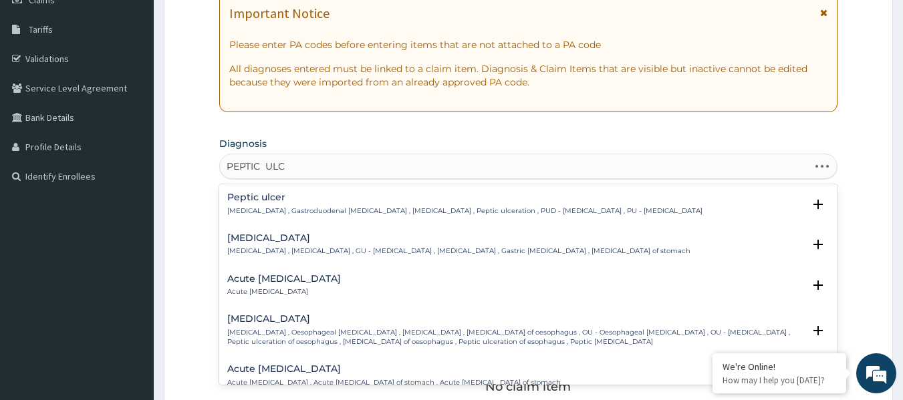
type input "PEPTIC ULCE"
click at [257, 283] on h4 "Acute peptic ulcer" at bounding box center [284, 279] width 114 height 10
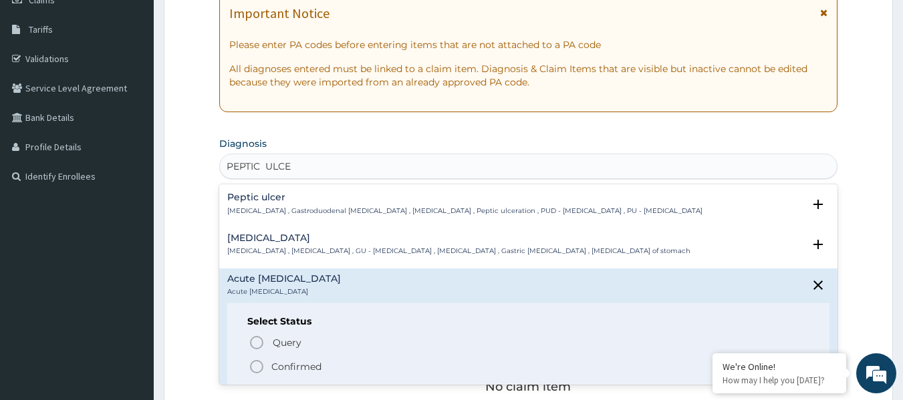
click at [255, 366] on icon "status option filled" at bounding box center [257, 367] width 16 height 16
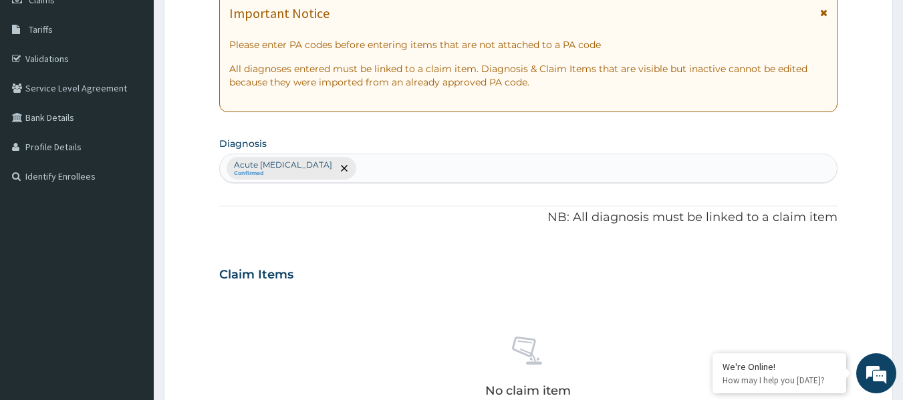
click at [399, 162] on div "Acute peptic ulcer Confirmed" at bounding box center [528, 168] width 617 height 28
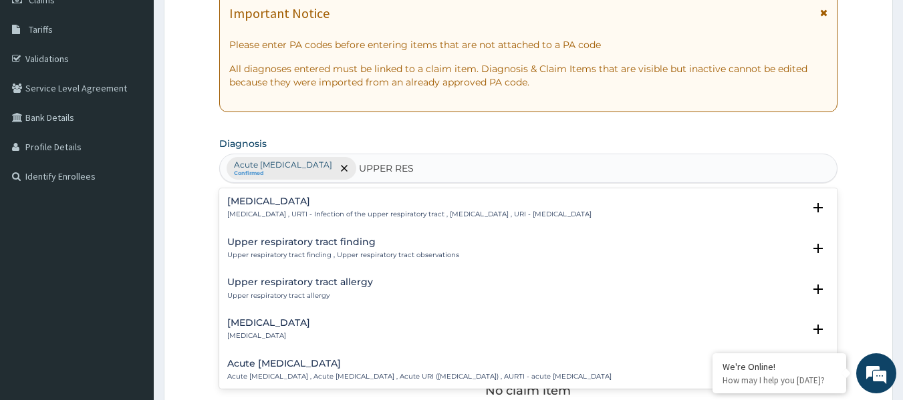
type input "UPPER RESP"
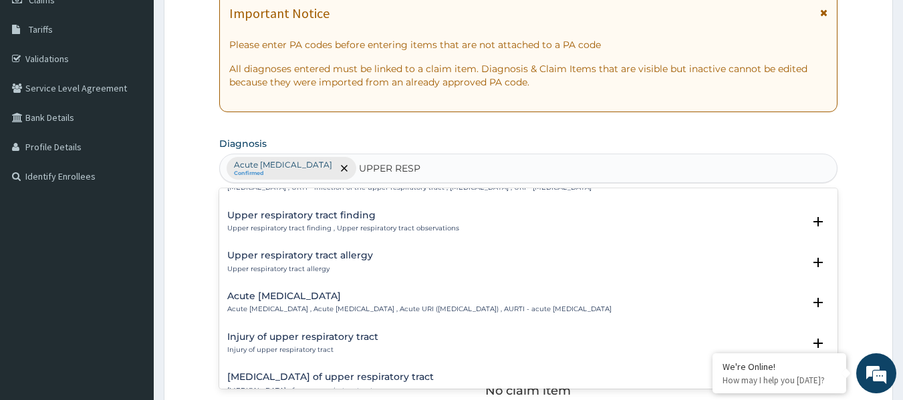
scroll to position [51, 0]
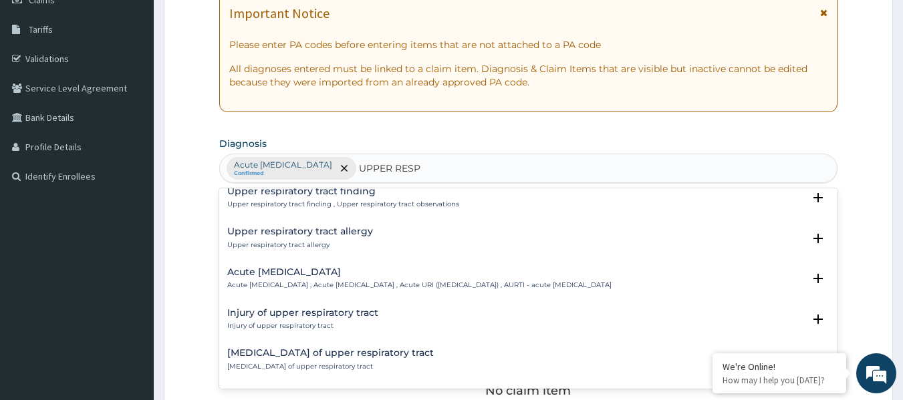
click at [305, 276] on h4 "Acute upper respiratory infection" at bounding box center [419, 272] width 384 height 10
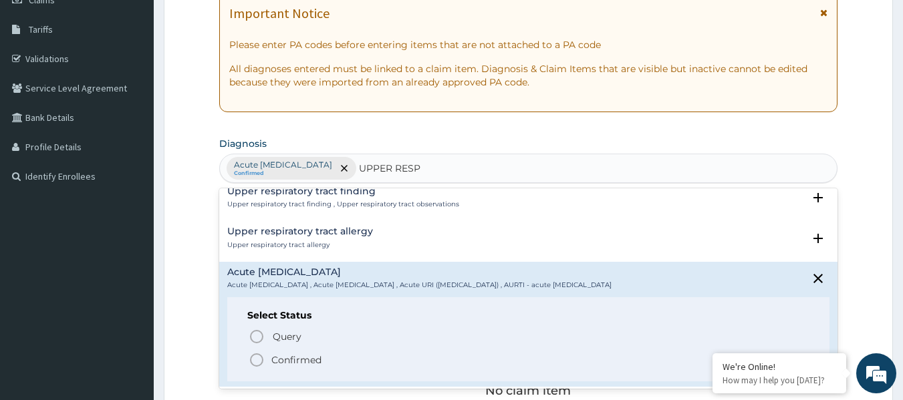
click at [257, 355] on circle "status option filled" at bounding box center [257, 360] width 12 height 12
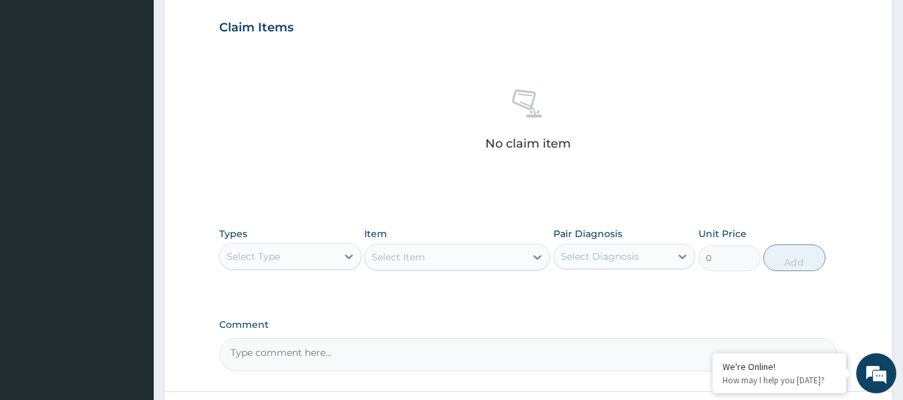
scroll to position [454, 0]
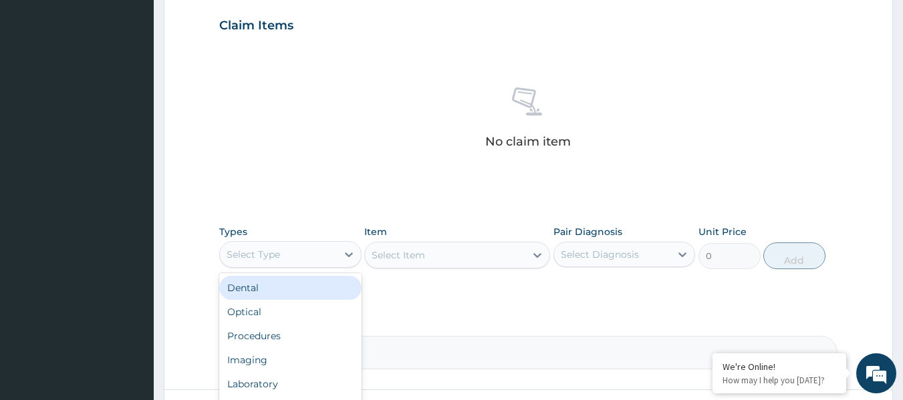
click at [319, 259] on div "Select Type" at bounding box center [278, 254] width 117 height 21
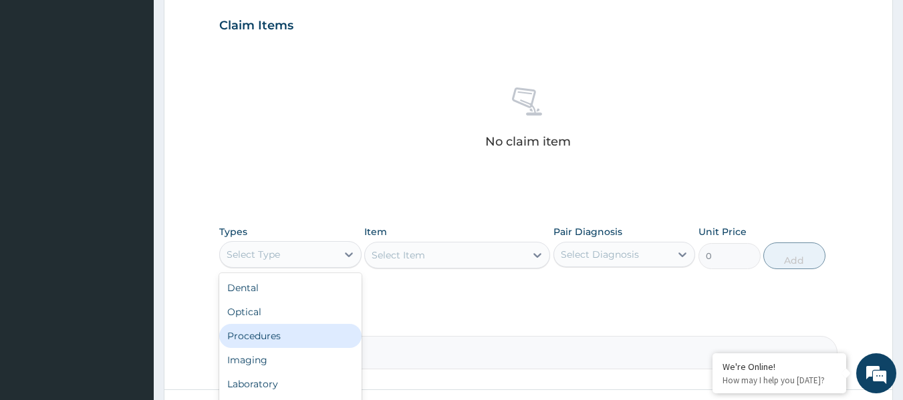
click at [281, 339] on div "Procedures" at bounding box center [290, 336] width 142 height 24
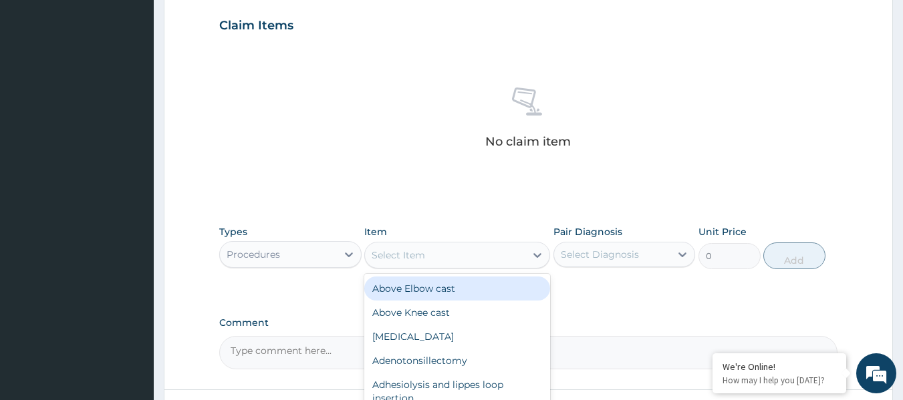
click at [458, 258] on div "Select Item" at bounding box center [445, 255] width 160 height 21
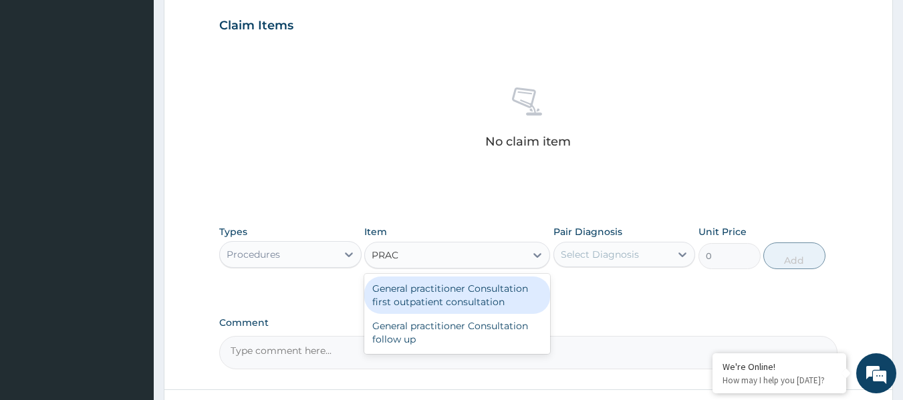
type input "PRACT"
click at [450, 303] on div "General practitioner Consultation first outpatient consultation" at bounding box center [457, 295] width 186 height 37
type input "3547.5"
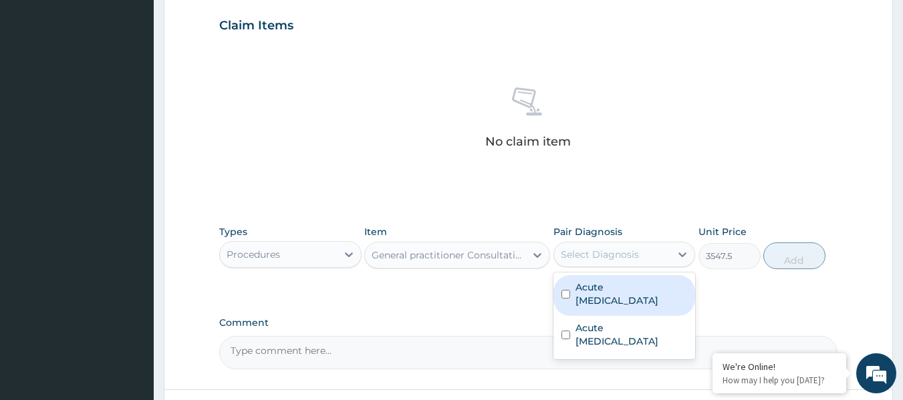
click at [604, 251] on div "Select Diagnosis" at bounding box center [600, 254] width 78 height 13
click at [565, 290] on input "checkbox" at bounding box center [565, 294] width 9 height 9
checkbox input "true"
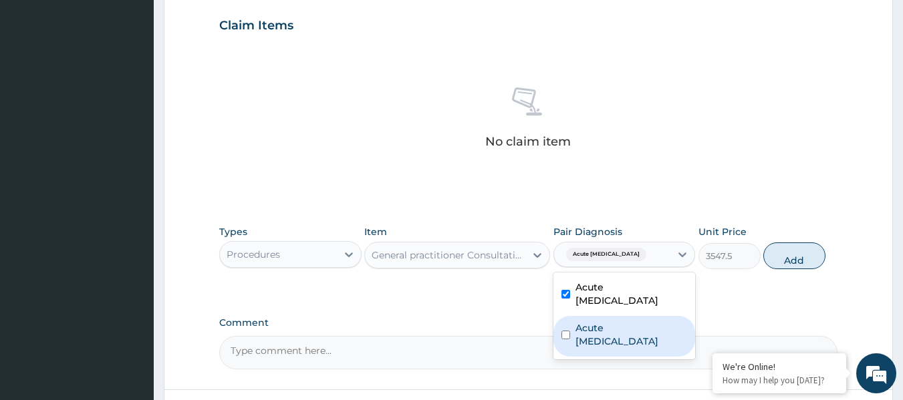
click at [565, 331] on input "checkbox" at bounding box center [565, 335] width 9 height 9
checkbox input "true"
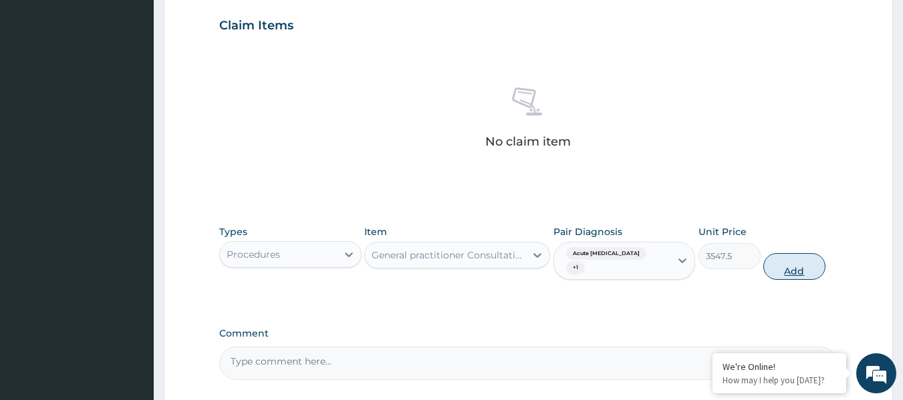
click at [788, 257] on button "Add" at bounding box center [794, 266] width 62 height 27
type input "0"
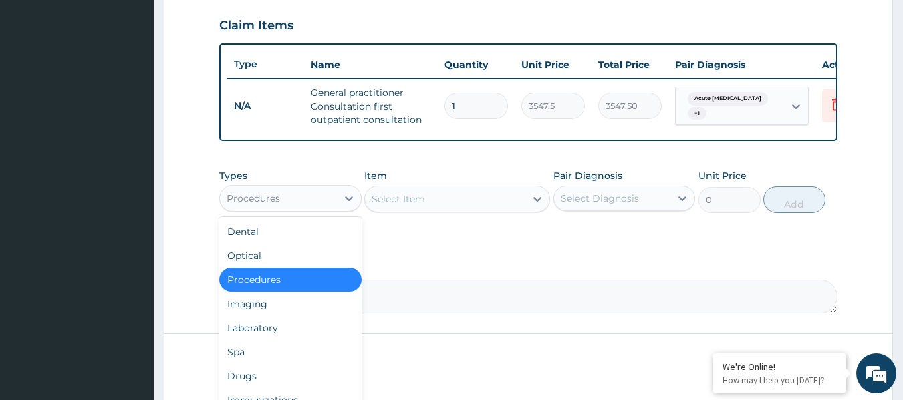
click at [289, 206] on div "Procedures" at bounding box center [278, 198] width 117 height 21
type input "DR"
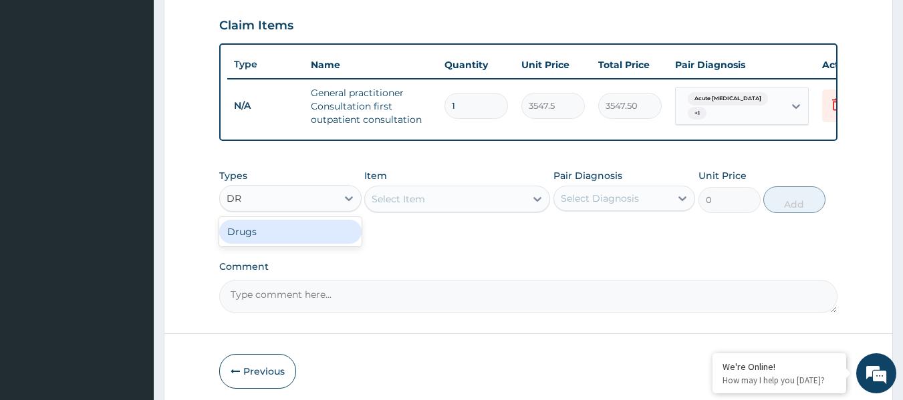
click at [287, 244] on div "Drugs" at bounding box center [290, 232] width 142 height 24
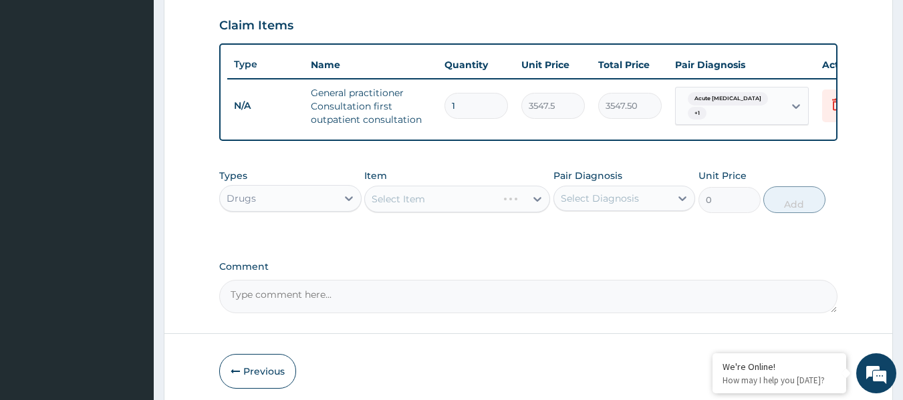
click at [452, 206] on div "Select Item" at bounding box center [457, 199] width 186 height 27
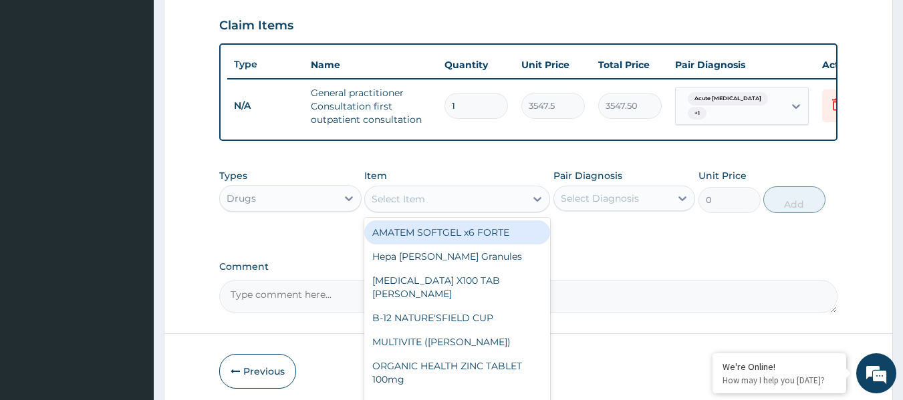
click at [460, 210] on div "Select Item" at bounding box center [445, 198] width 160 height 21
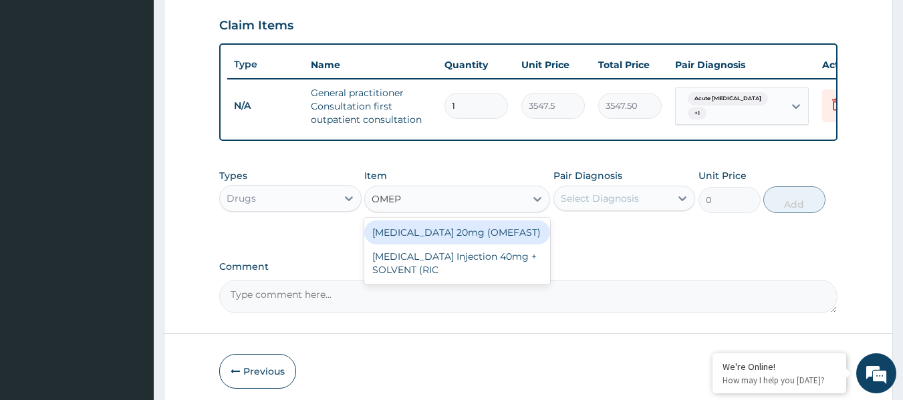
type input "OMEPR"
click at [450, 242] on div "OMEPRAZOLE 20mg (OMEFAST)" at bounding box center [457, 232] width 186 height 24
type input "82.775"
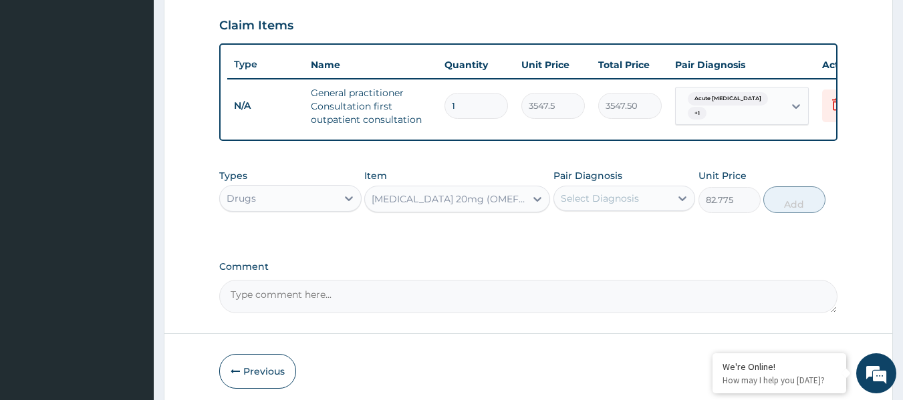
click at [598, 205] on div "Select Diagnosis" at bounding box center [600, 198] width 78 height 13
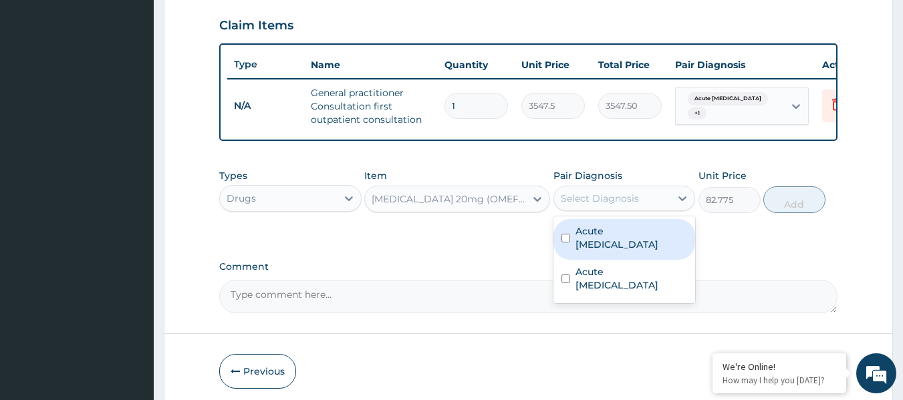
click at [561, 238] on input "checkbox" at bounding box center [565, 238] width 9 height 9
checkbox input "true"
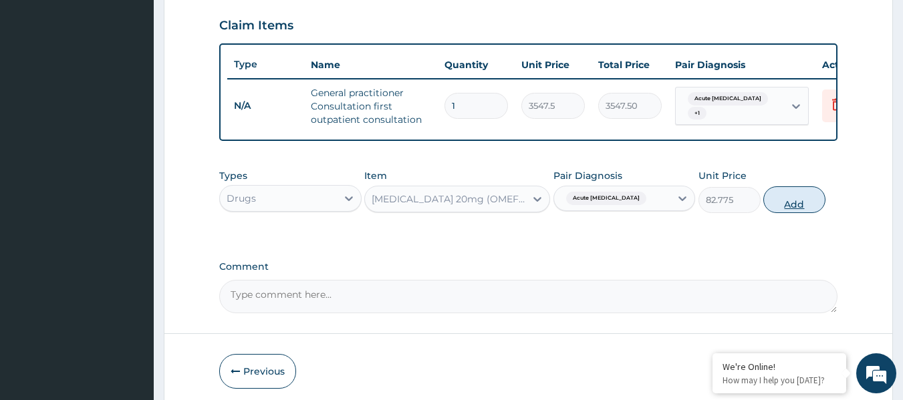
click at [794, 212] on button "Add" at bounding box center [794, 199] width 62 height 27
type input "0"
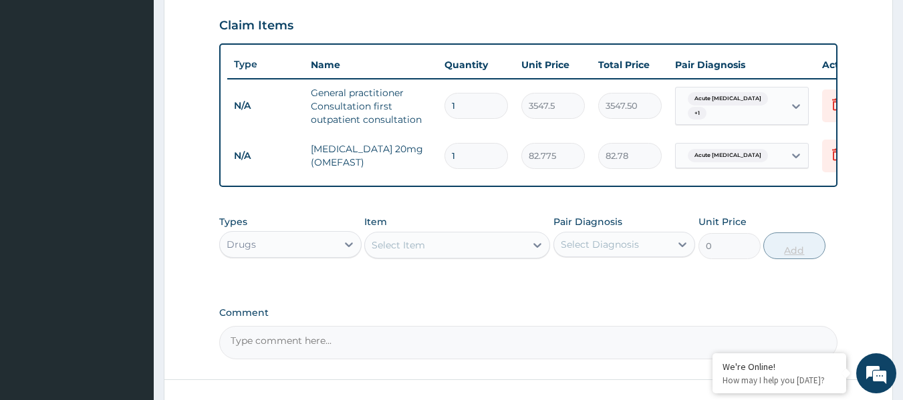
type input "0.00"
type input "2"
type input "165.55"
type input "20"
type input "1655.50"
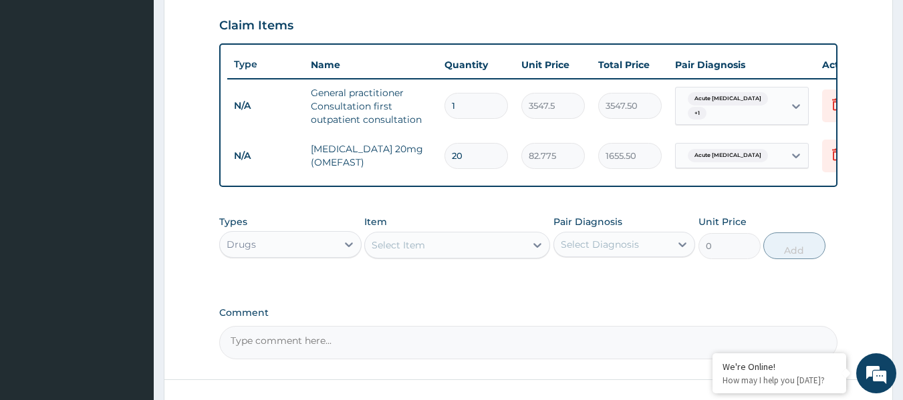
type input "20"
click at [442, 255] on div "Select Item" at bounding box center [445, 245] width 160 height 21
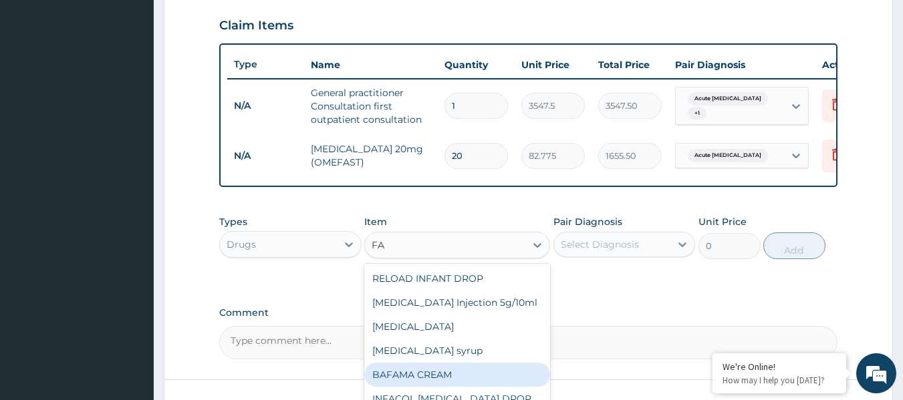
type input "F"
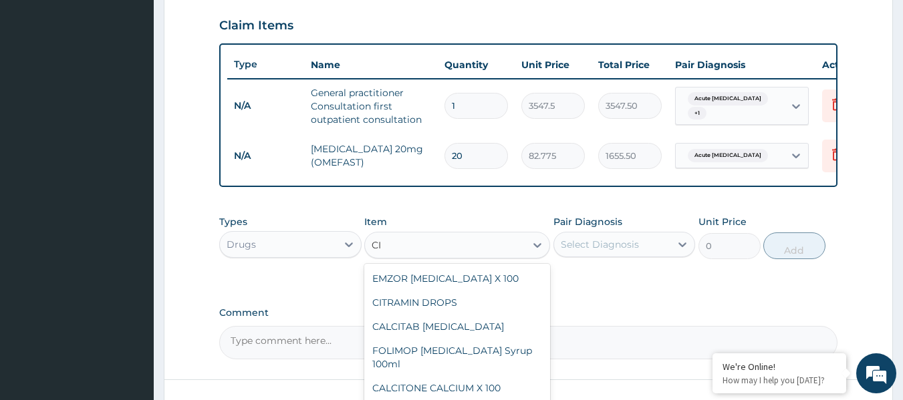
type input "C"
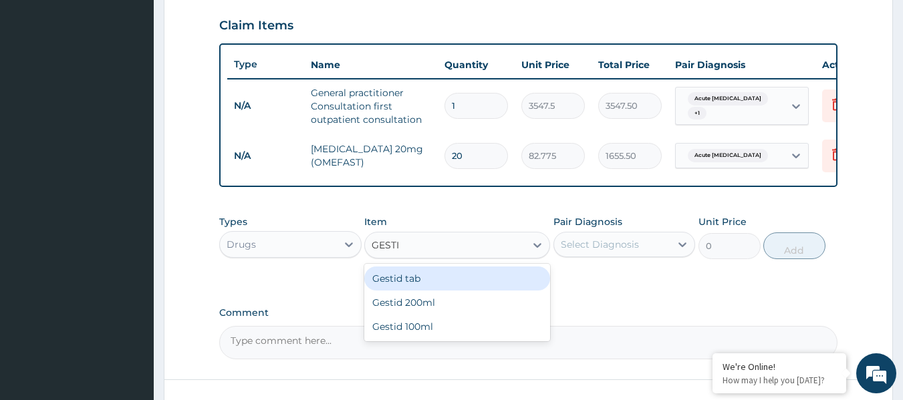
type input "GESTID"
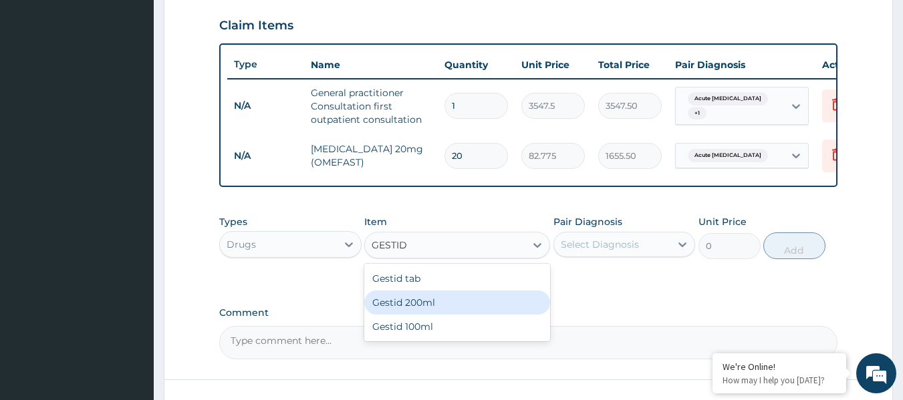
click at [426, 310] on div "Gestid 200ml" at bounding box center [457, 303] width 186 height 24
type input "1064.25"
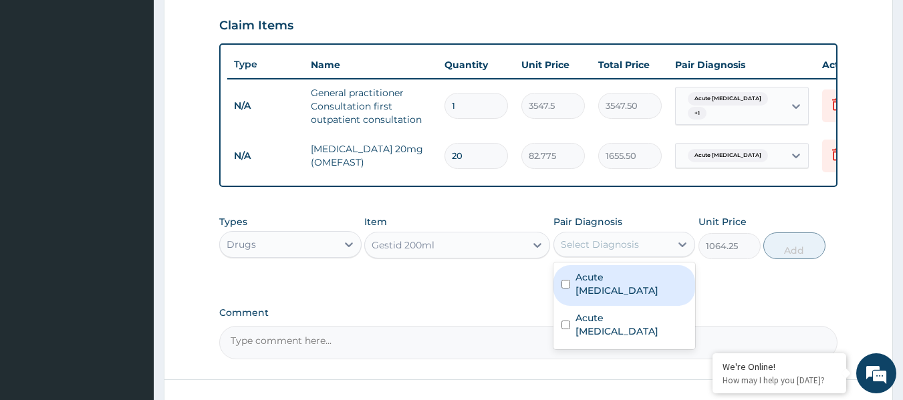
click at [583, 248] on div "Select Diagnosis" at bounding box center [600, 244] width 78 height 13
click at [565, 289] on input "checkbox" at bounding box center [565, 284] width 9 height 9
checkbox input "true"
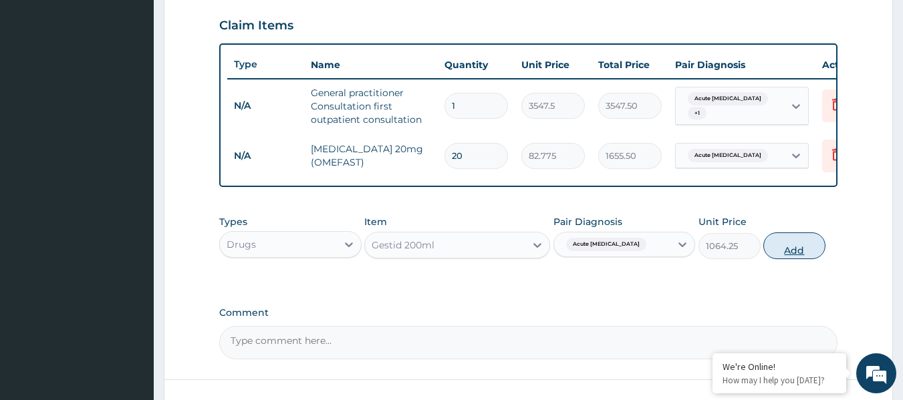
click at [794, 255] on button "Add" at bounding box center [794, 246] width 62 height 27
type input "0"
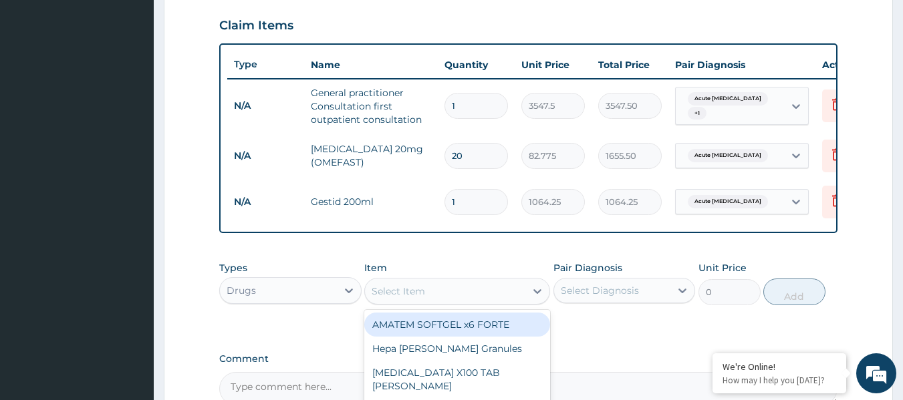
click at [438, 302] on div "Select Item" at bounding box center [445, 291] width 160 height 21
type input "AMOX"
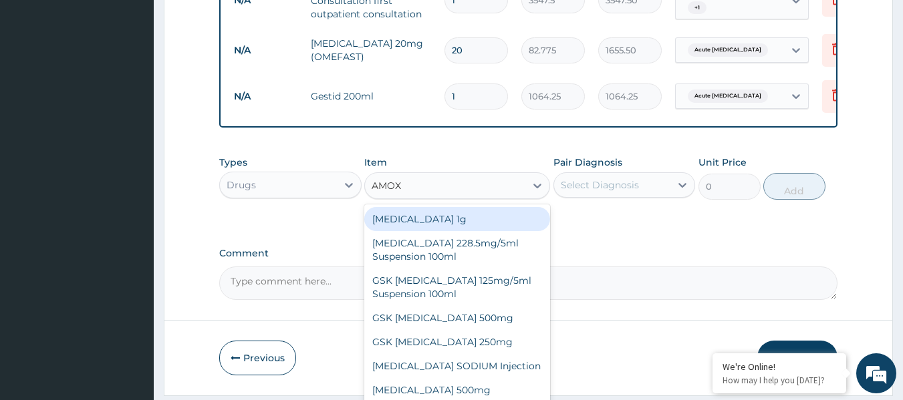
scroll to position [561, 0]
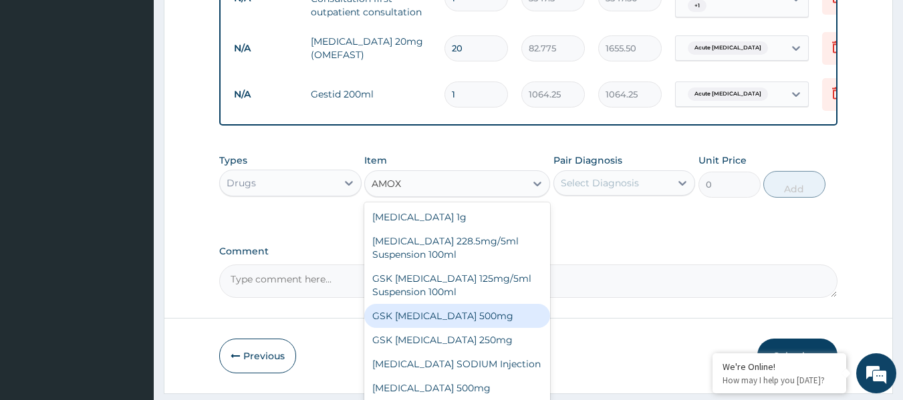
click at [439, 324] on div "GSK AMOXIL 500mg" at bounding box center [457, 316] width 186 height 24
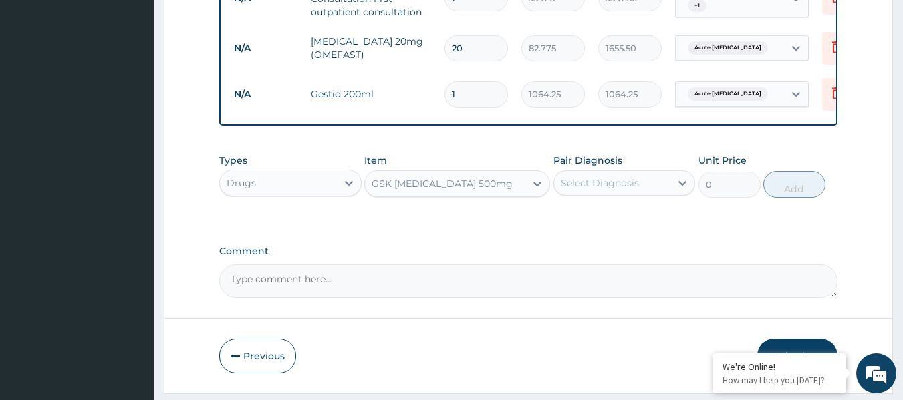
type input "59.125"
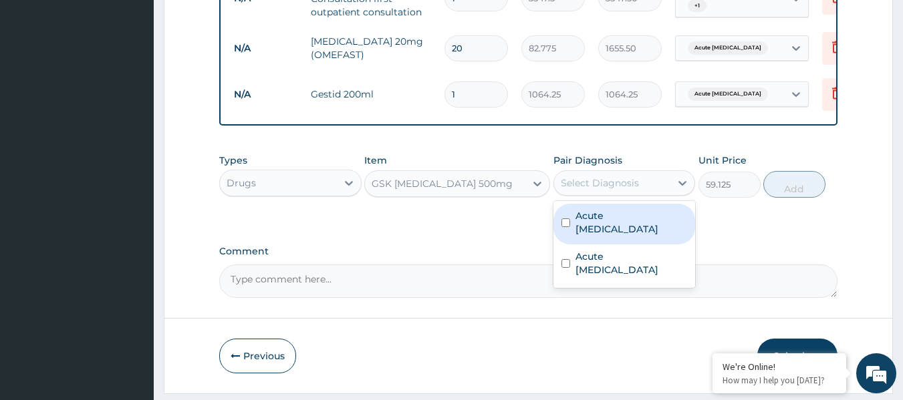
click at [627, 190] on div "Select Diagnosis" at bounding box center [600, 182] width 78 height 13
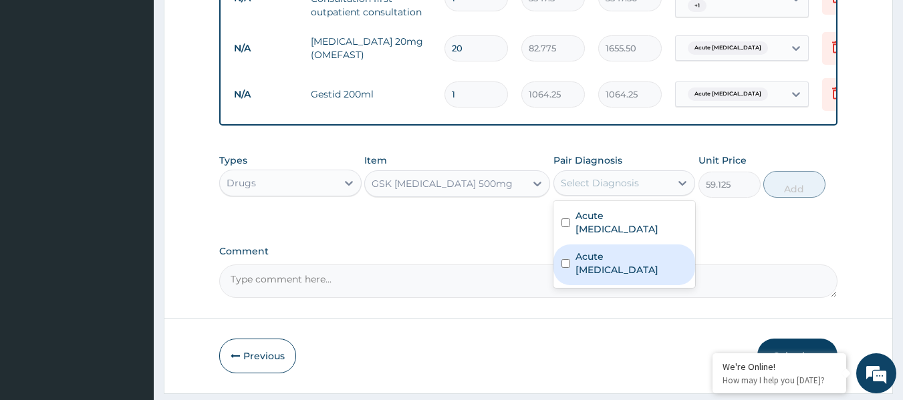
click at [564, 261] on input "checkbox" at bounding box center [565, 263] width 9 height 9
checkbox input "true"
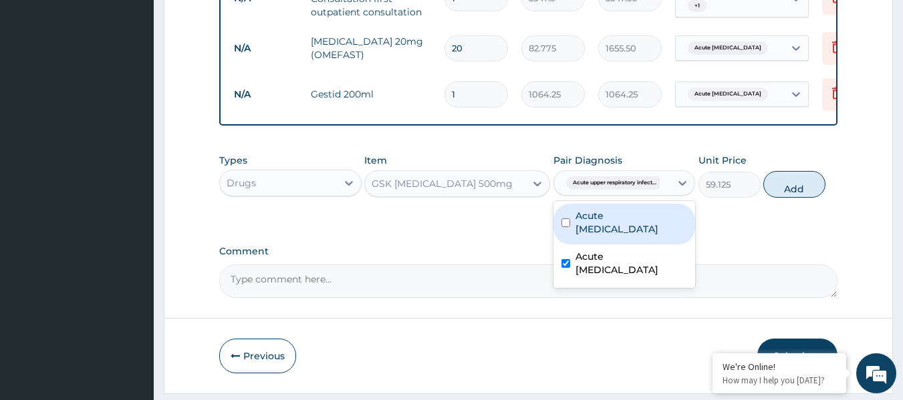
click at [567, 226] on input "checkbox" at bounding box center [565, 222] width 9 height 9
checkbox input "true"
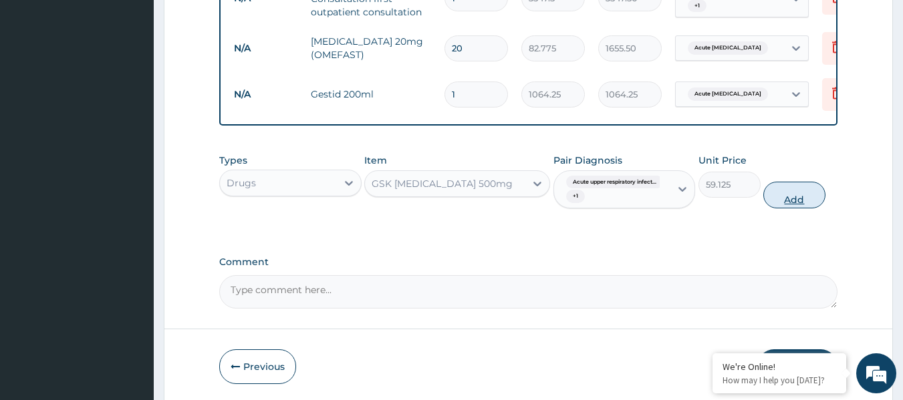
click at [794, 208] on button "Add" at bounding box center [794, 195] width 62 height 27
type input "0"
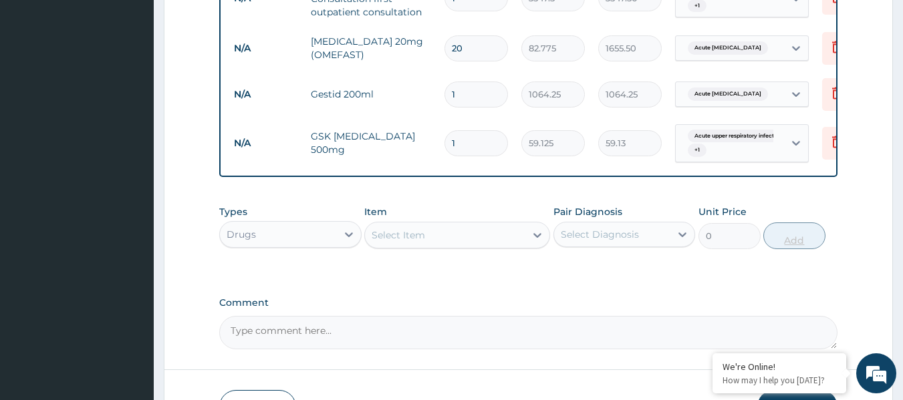
type input "0.00"
type input "2"
type input "118.25"
type input "20"
type input "1182.50"
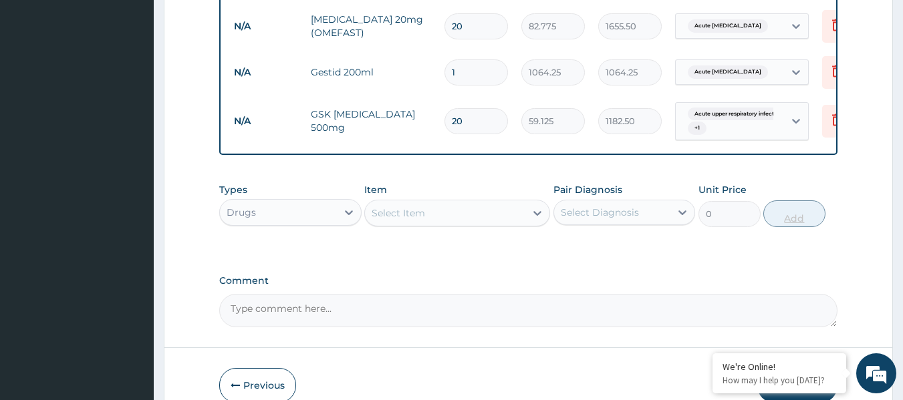
scroll to position [585, 0]
type input "20"
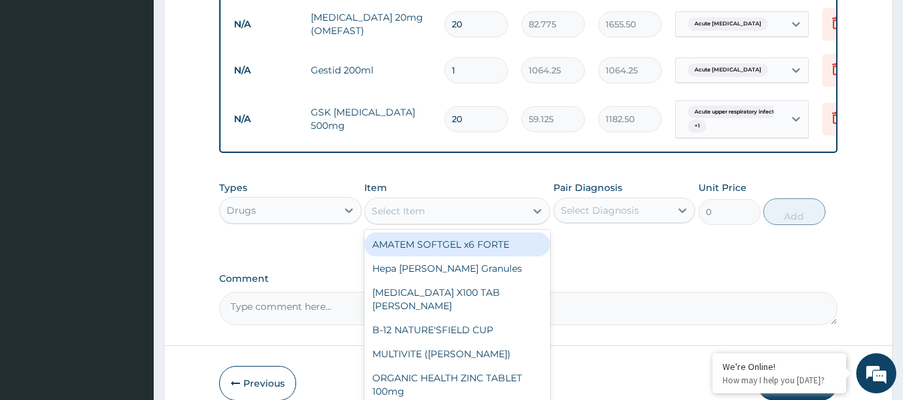
click at [476, 218] on div "Select Item" at bounding box center [445, 210] width 160 height 21
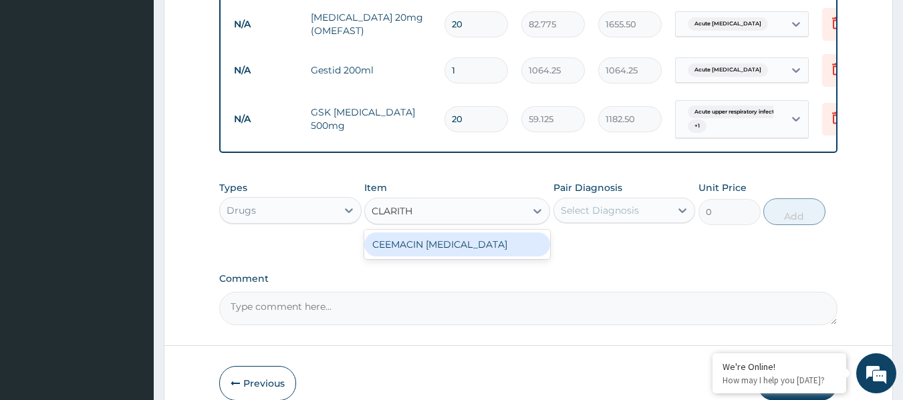
type input "CLARITHR"
click at [480, 257] on div "CEEMACIN CLARITHROMYCIN" at bounding box center [457, 245] width 186 height 24
type input "236.5"
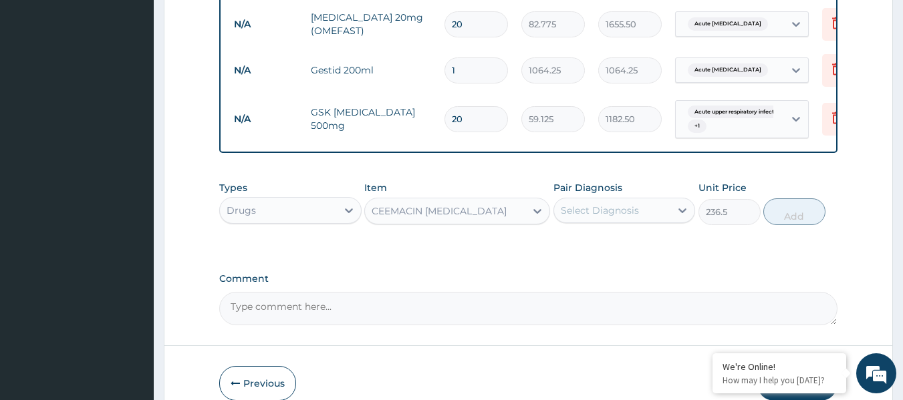
click at [588, 214] on div "Select Diagnosis" at bounding box center [600, 210] width 78 height 13
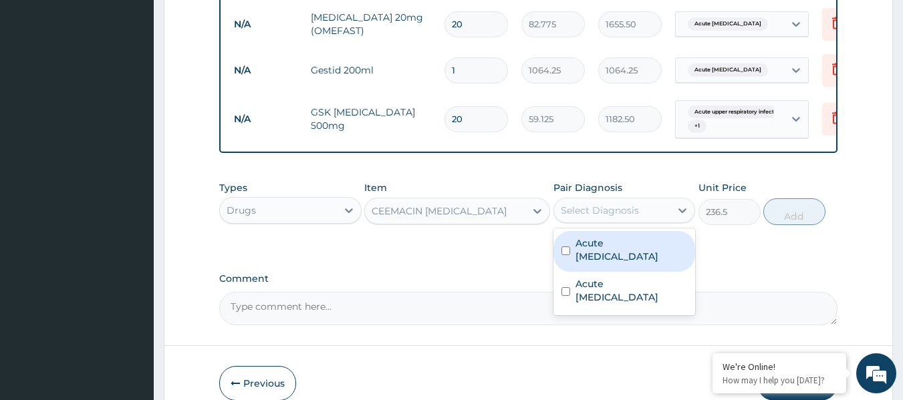
click at [566, 252] on input "checkbox" at bounding box center [565, 251] width 9 height 9
checkbox input "true"
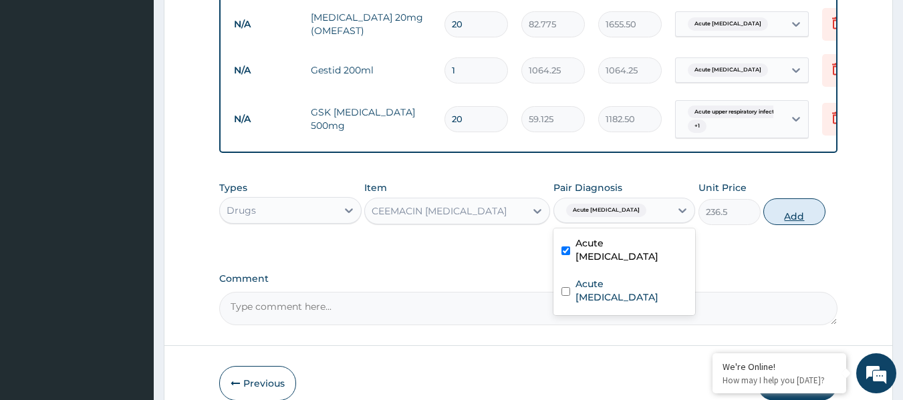
click at [787, 225] on button "Add" at bounding box center [794, 211] width 62 height 27
type input "0"
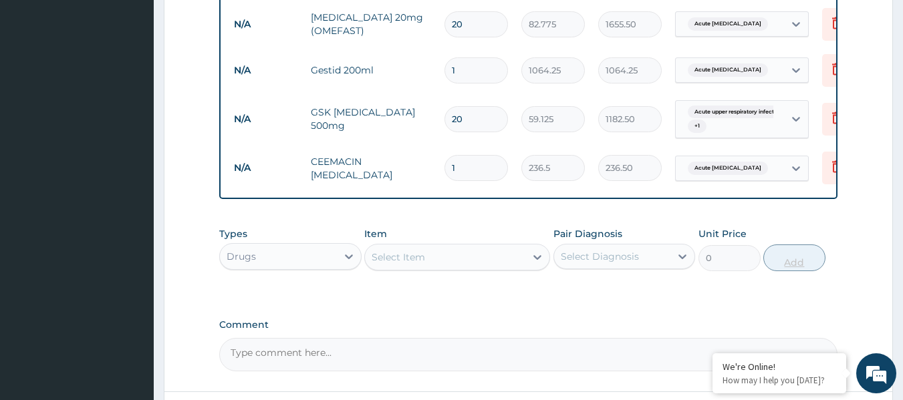
type input "10"
type input "2365.00"
type input "10"
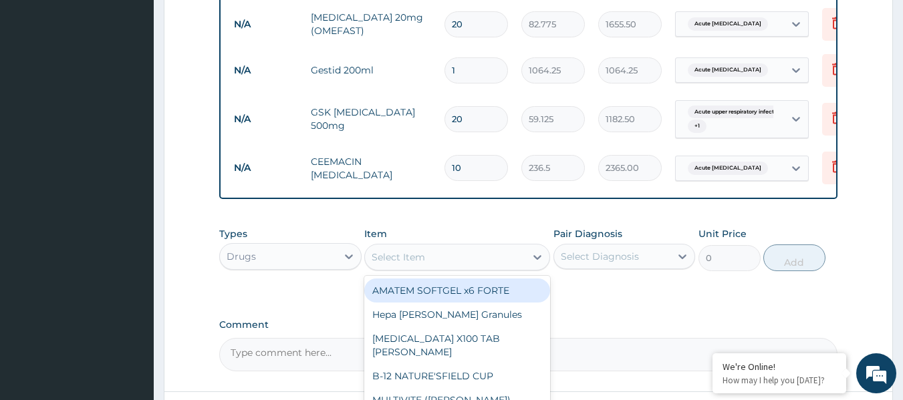
click at [477, 267] on div "Select Item" at bounding box center [445, 257] width 160 height 21
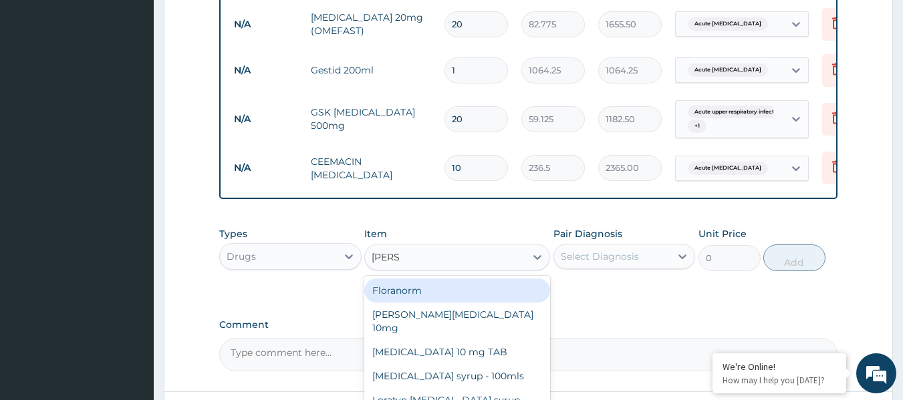
type input "LORAT"
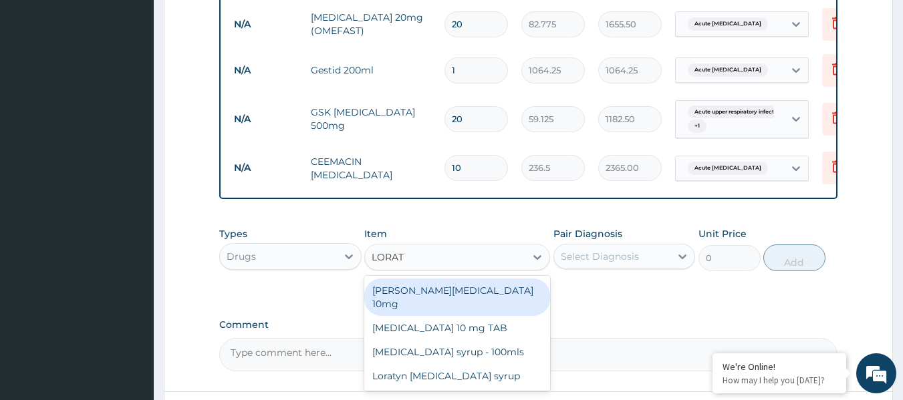
click at [467, 297] on div "Loratyn Loratadine 10mg" at bounding box center [457, 297] width 186 height 37
type input "88.6875"
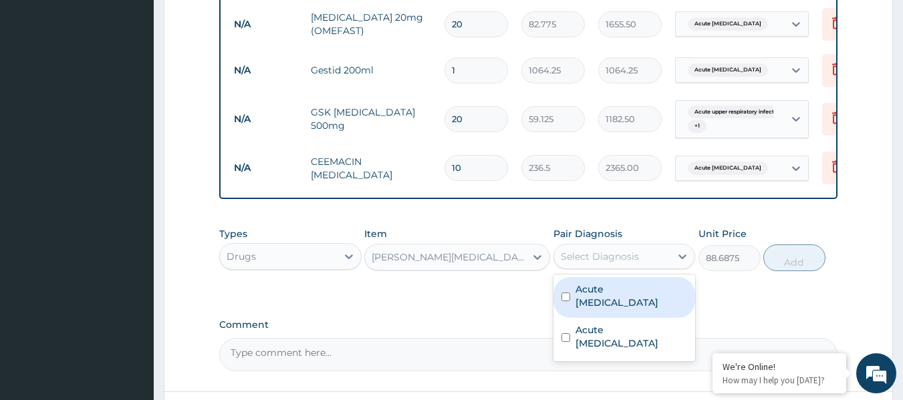
click at [599, 263] on div "Select Diagnosis" at bounding box center [600, 256] width 78 height 13
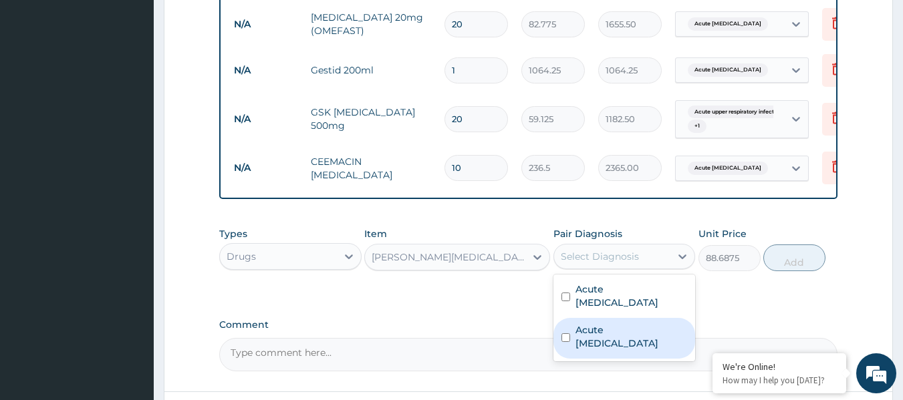
click at [564, 337] on input "checkbox" at bounding box center [565, 337] width 9 height 9
checkbox input "true"
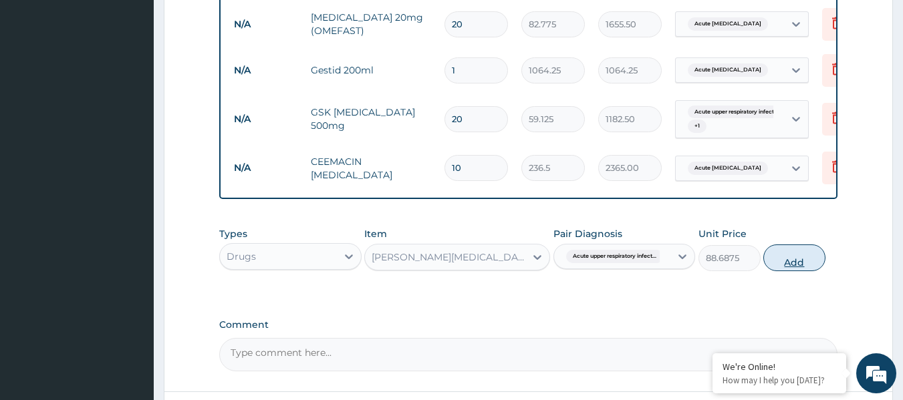
click at [794, 269] on button "Add" at bounding box center [794, 258] width 62 height 27
type input "0"
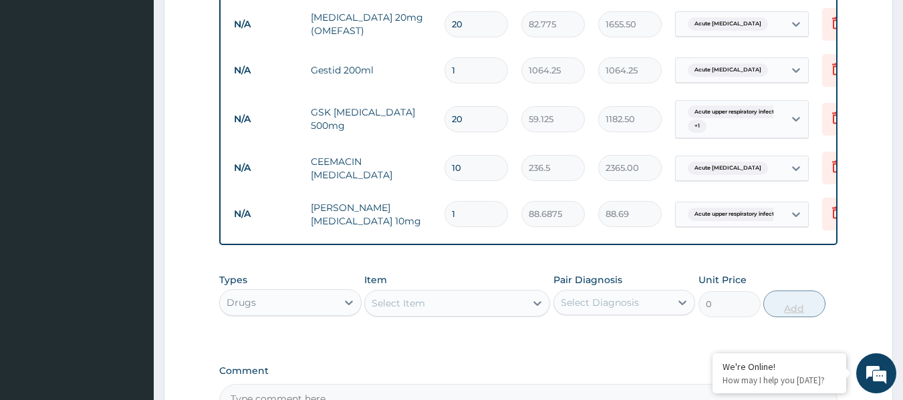
type input "10"
type input "886.88"
type input "10"
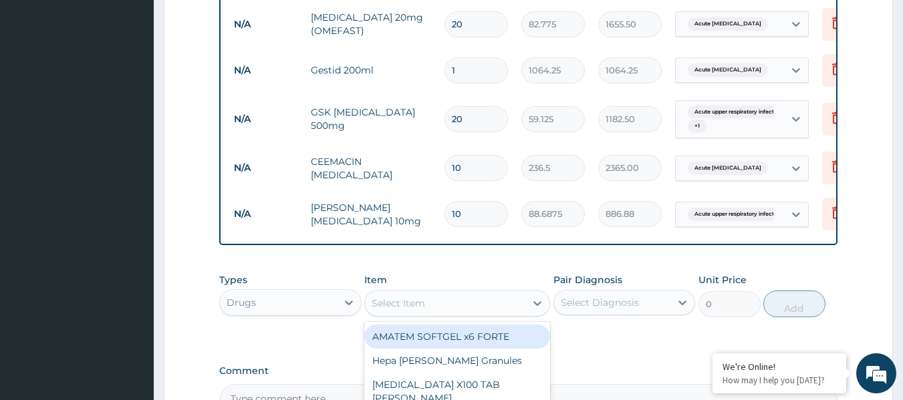
click at [450, 314] on div "Select Item" at bounding box center [445, 303] width 160 height 21
type input "COUGH"
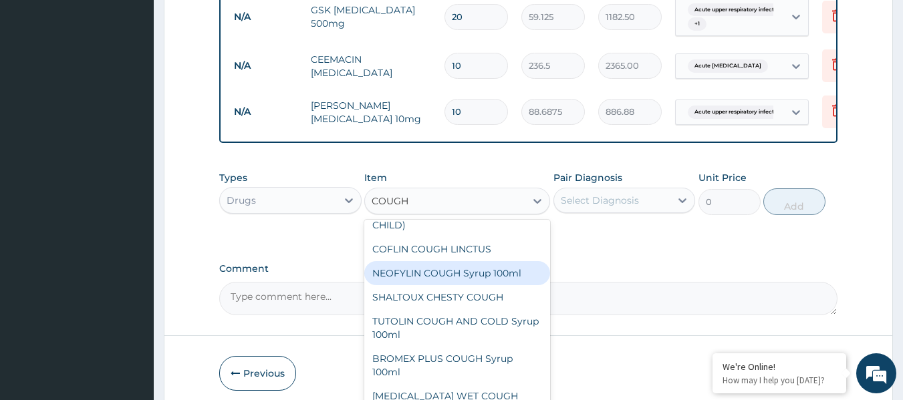
scroll to position [184, 0]
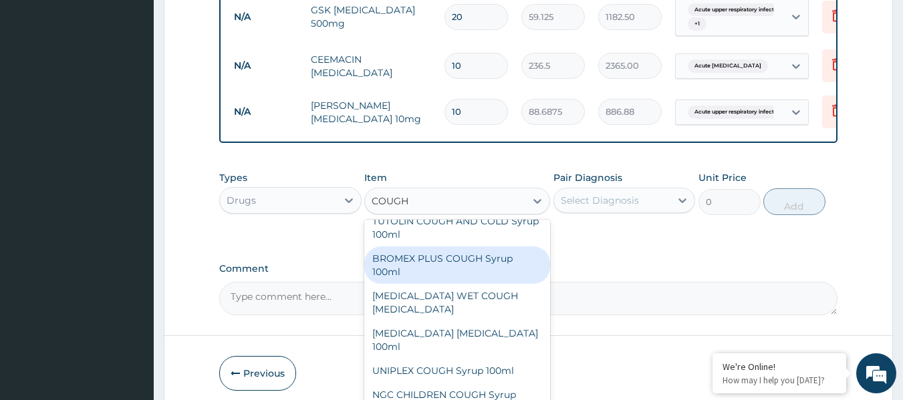
click at [432, 281] on div "BROMEX PLUS COUGH Syrup 100ml" at bounding box center [457, 265] width 186 height 37
type input "1773.75"
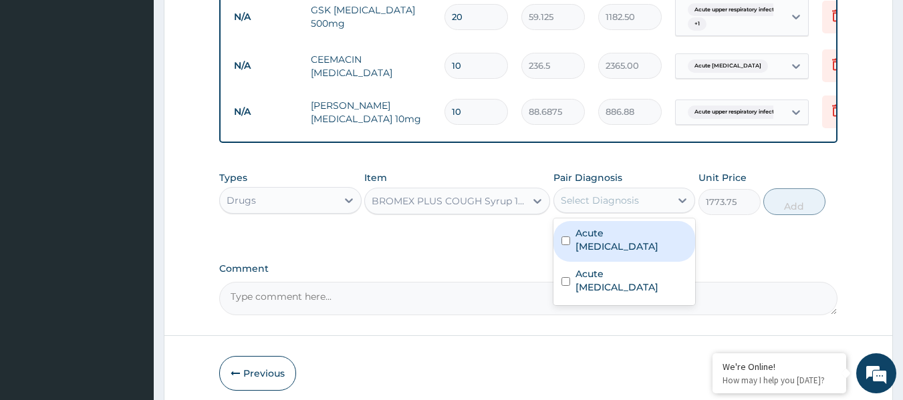
click at [580, 207] on div "Select Diagnosis" at bounding box center [600, 200] width 78 height 13
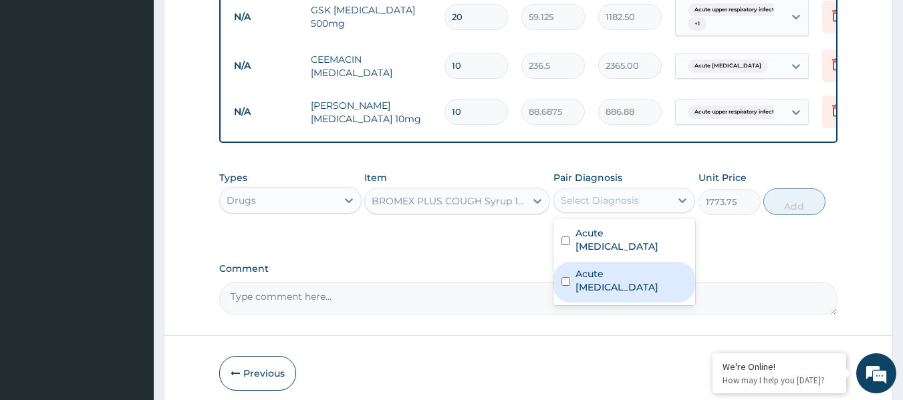
click at [565, 278] on input "checkbox" at bounding box center [565, 281] width 9 height 9
checkbox input "true"
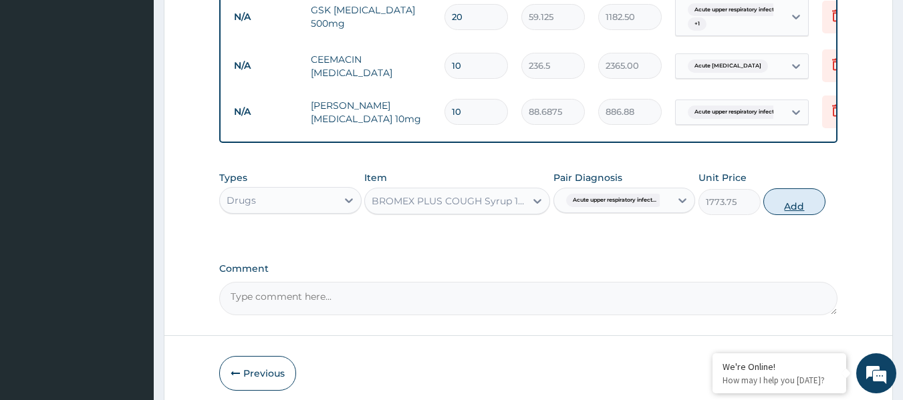
click at [789, 214] on button "Add" at bounding box center [794, 201] width 62 height 27
type input "0"
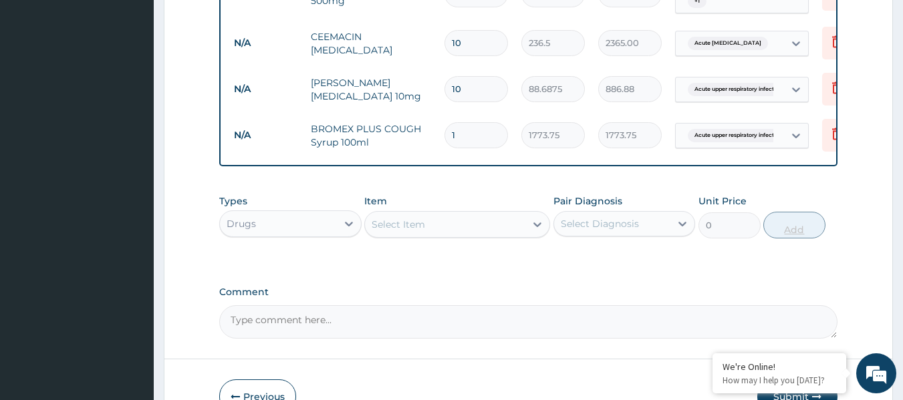
scroll to position [799, 0]
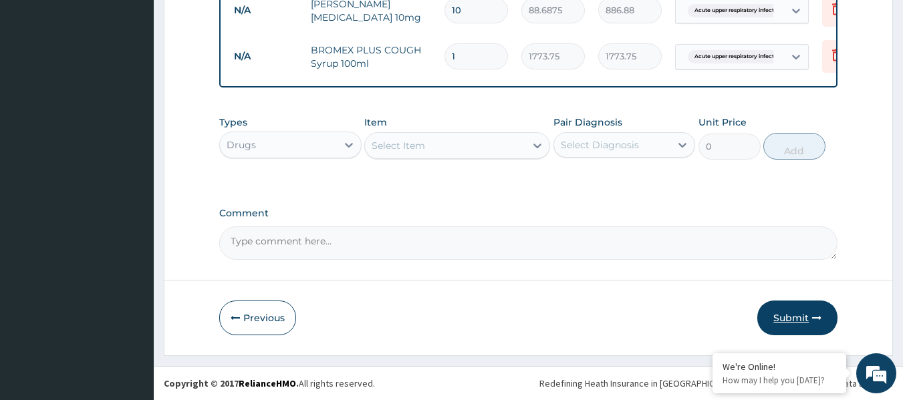
click at [792, 315] on button "Submit" at bounding box center [797, 318] width 80 height 35
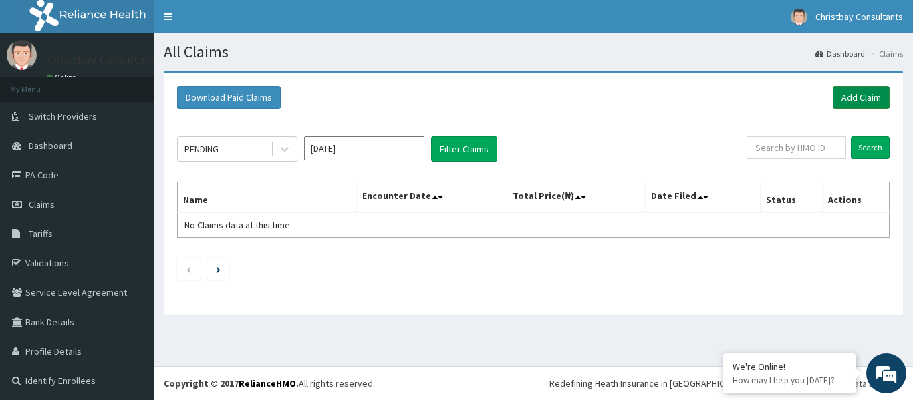
click at [848, 96] on link "Add Claim" at bounding box center [860, 97] width 57 height 23
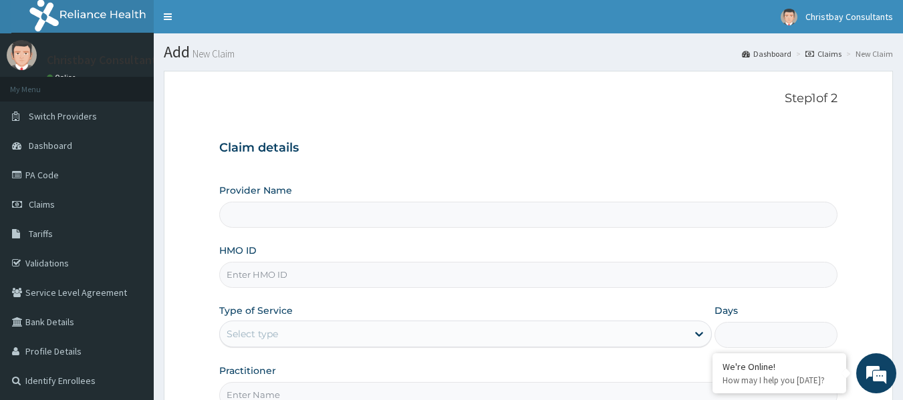
type input "Christbay Consultants"
click at [285, 277] on input "HMO ID" at bounding box center [528, 275] width 619 height 26
type input "WTW/10083/A"
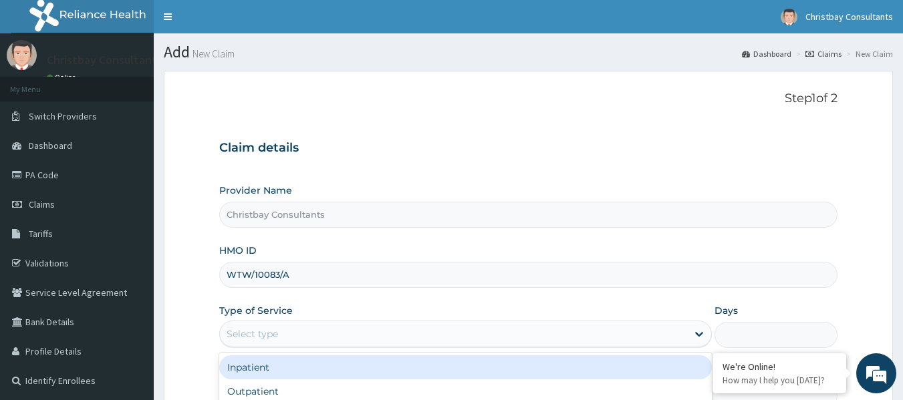
click at [279, 330] on div "Select type" at bounding box center [453, 333] width 467 height 21
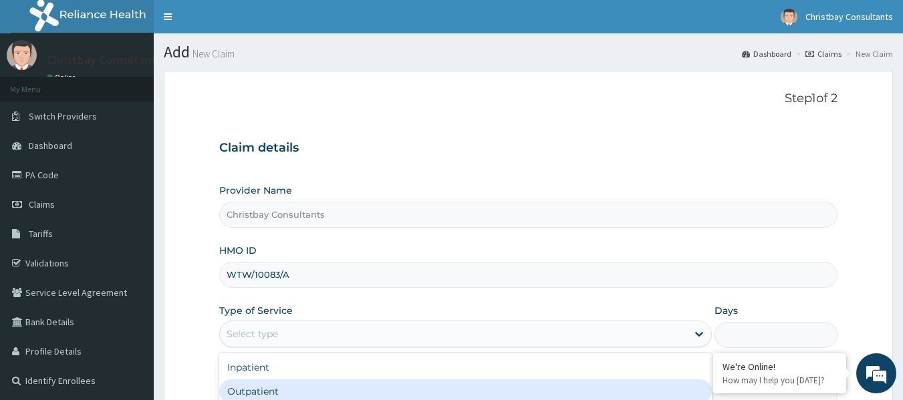
click at [267, 386] on div "Outpatient" at bounding box center [465, 391] width 492 height 24
type input "1"
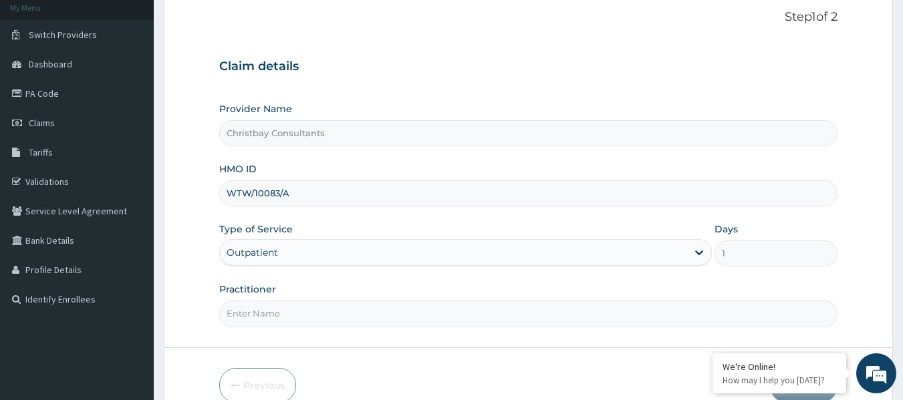
scroll to position [87, 0]
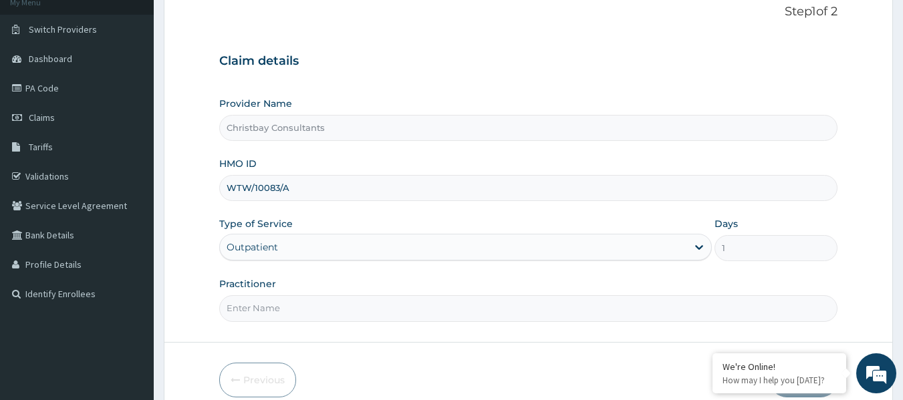
click at [380, 311] on input "Practitioner" at bounding box center [528, 308] width 619 height 26
type input "OLARINOYE [PERSON_NAME]"
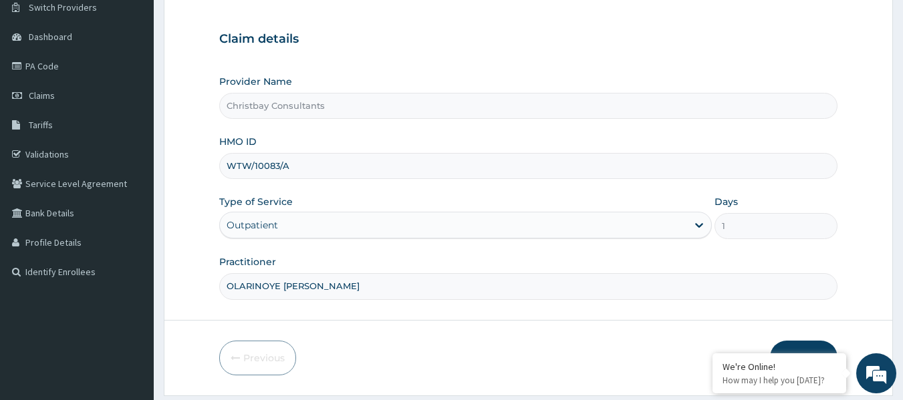
scroll to position [149, 0]
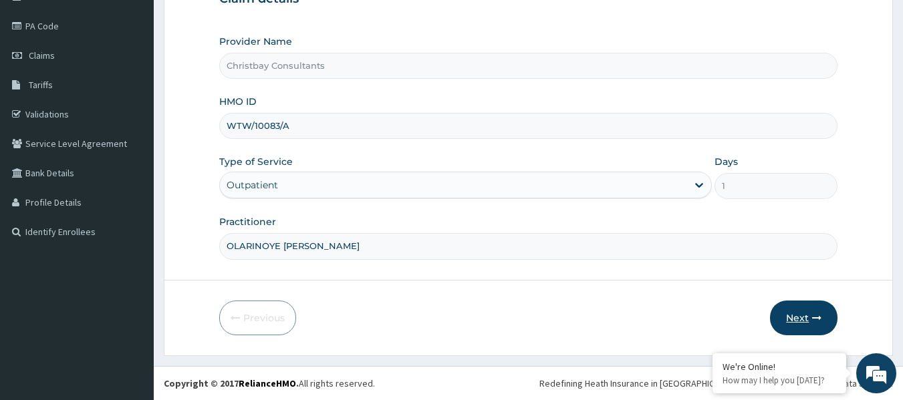
click at [796, 318] on button "Next" at bounding box center [803, 318] width 67 height 35
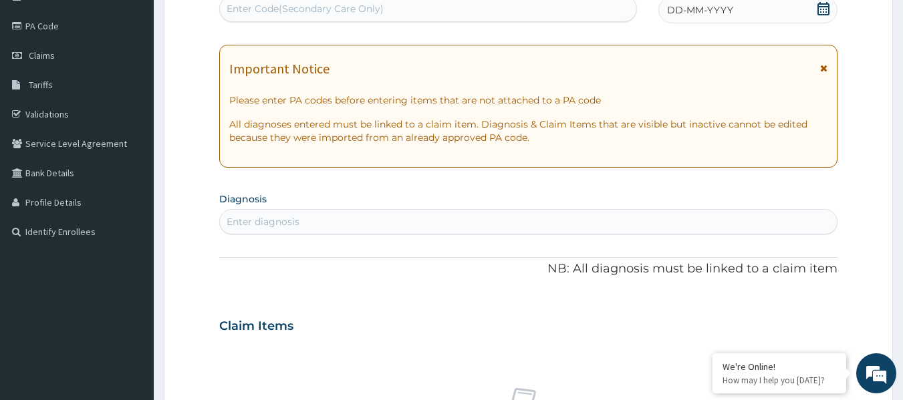
scroll to position [0, 0]
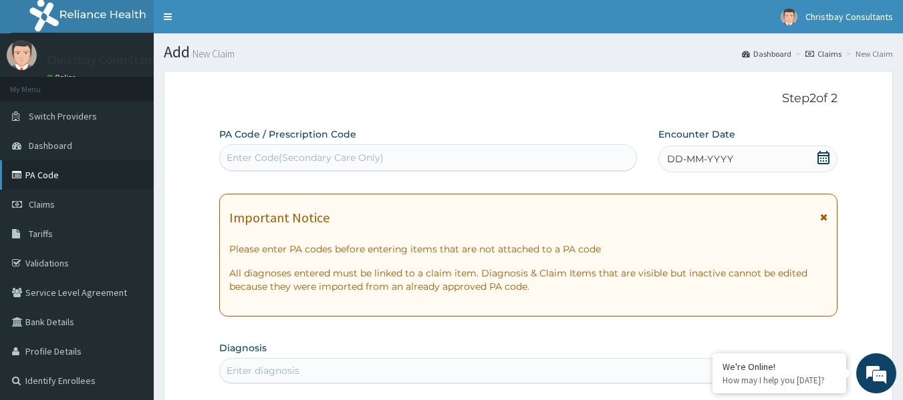
click at [63, 177] on link "PA Code" at bounding box center [77, 174] width 154 height 29
